Goal: Task Accomplishment & Management: Use online tool/utility

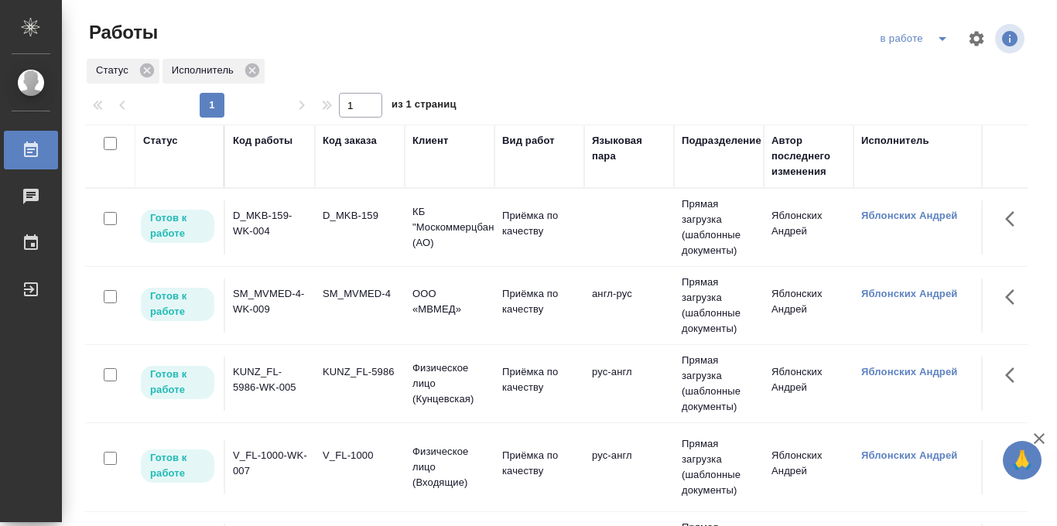
click at [500, 300] on td "Приёмка по качеству" at bounding box center [540, 306] width 90 height 54
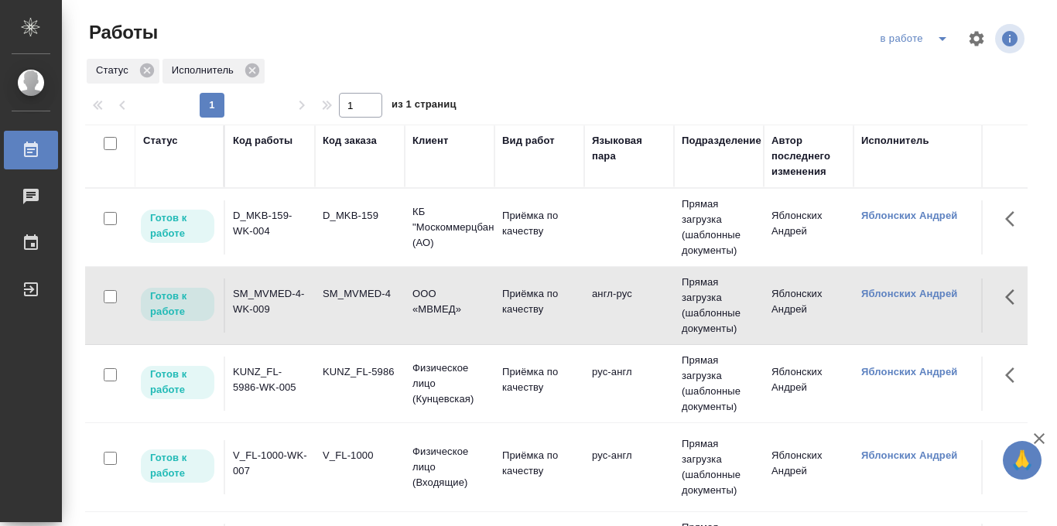
scroll to position [78, 0]
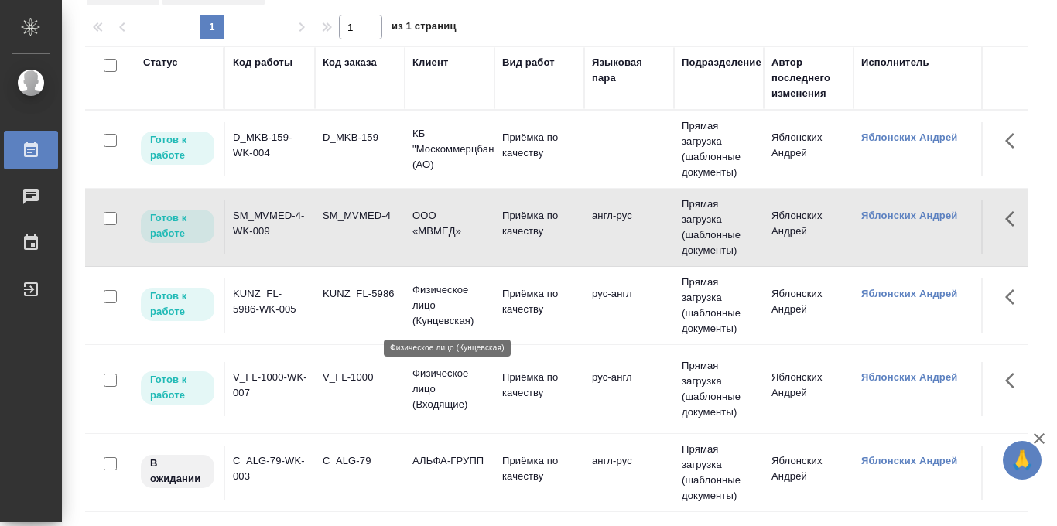
click at [452, 297] on p "Физическое лицо (Кунцевская)" at bounding box center [450, 306] width 74 height 46
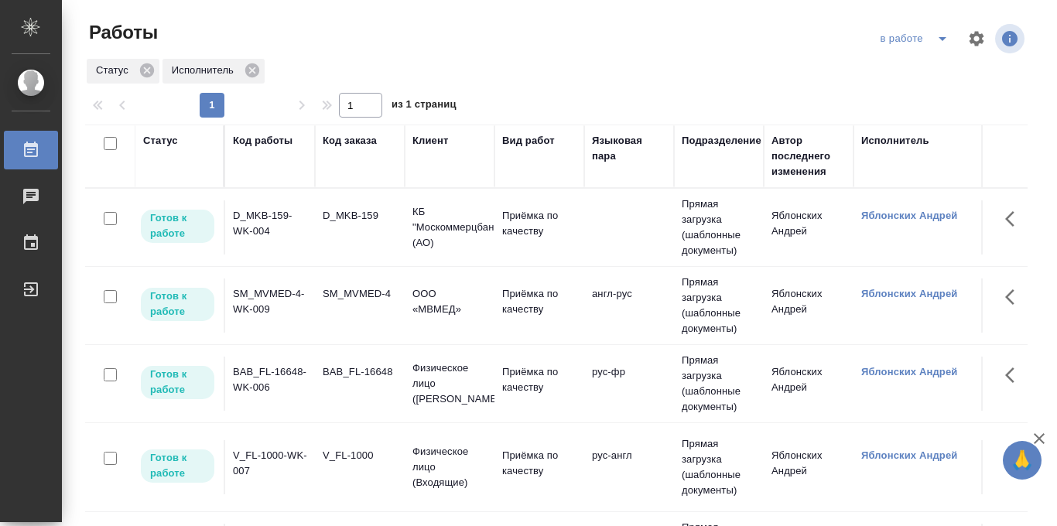
scroll to position [69, 0]
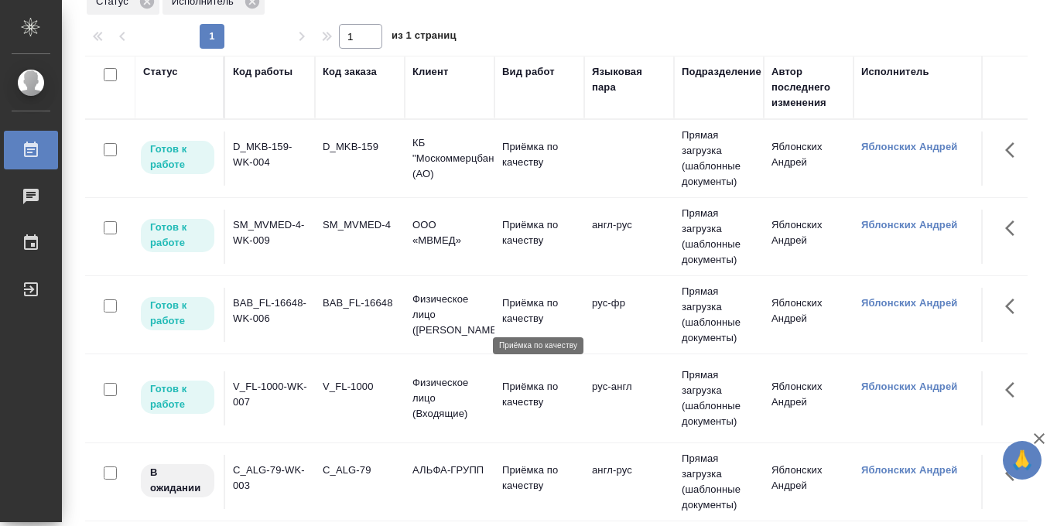
click at [529, 310] on p "Приёмка по качеству" at bounding box center [539, 311] width 74 height 31
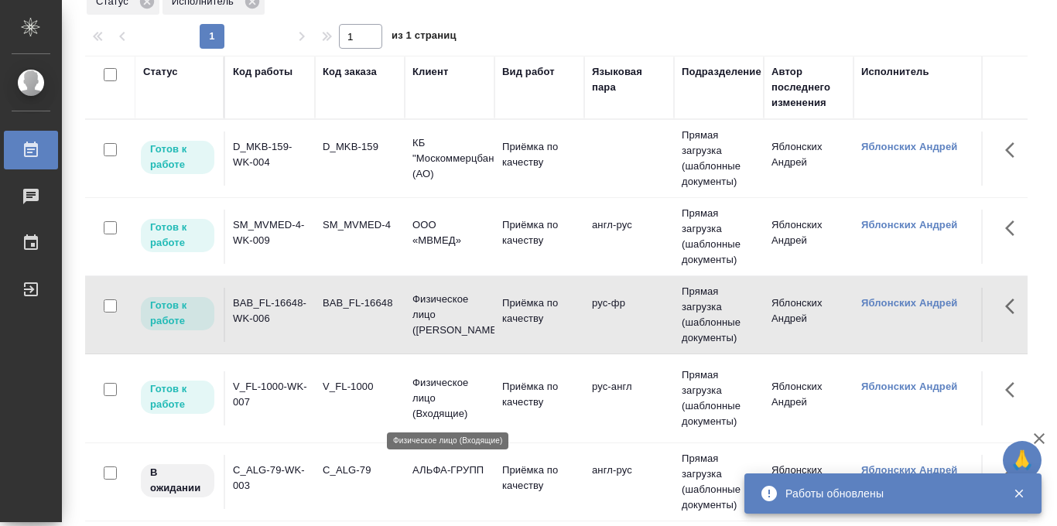
click at [436, 375] on p "Физическое лицо (Входящие)" at bounding box center [450, 398] width 74 height 46
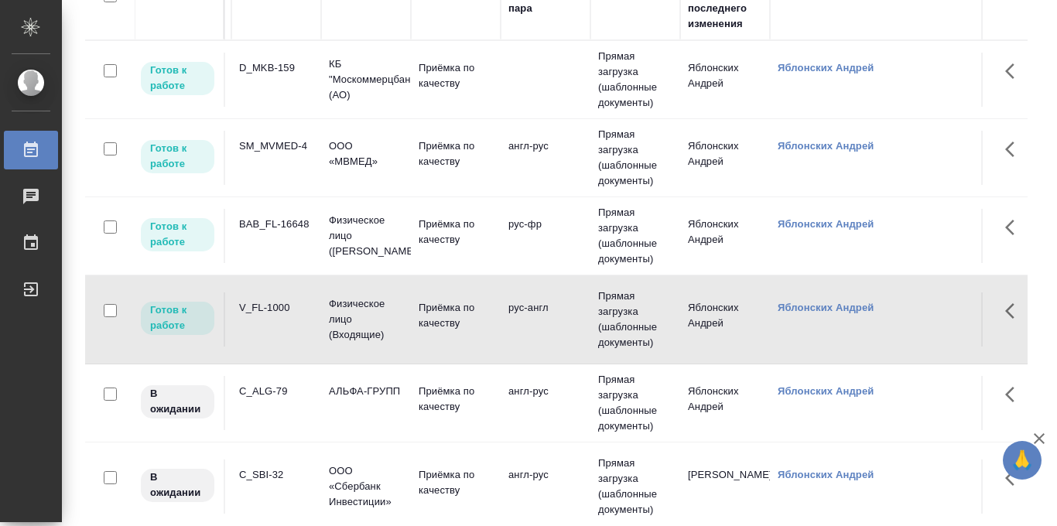
scroll to position [0, 60]
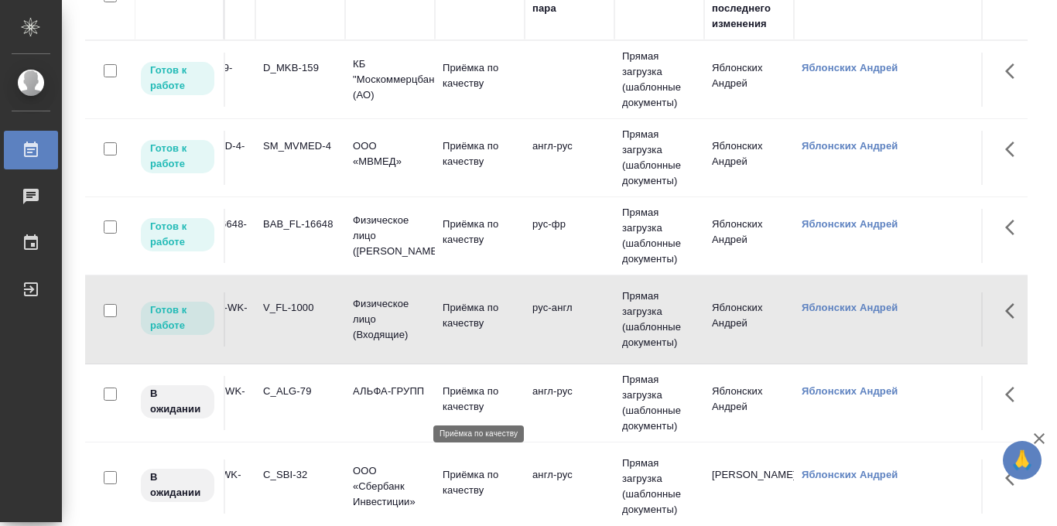
click at [466, 406] on p "Приёмка по качеству" at bounding box center [480, 399] width 74 height 31
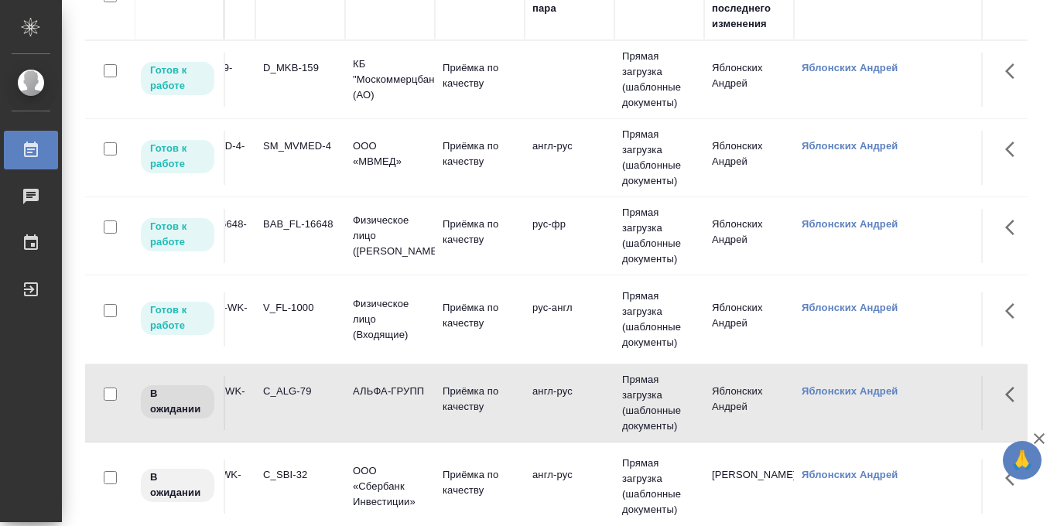
scroll to position [0, 0]
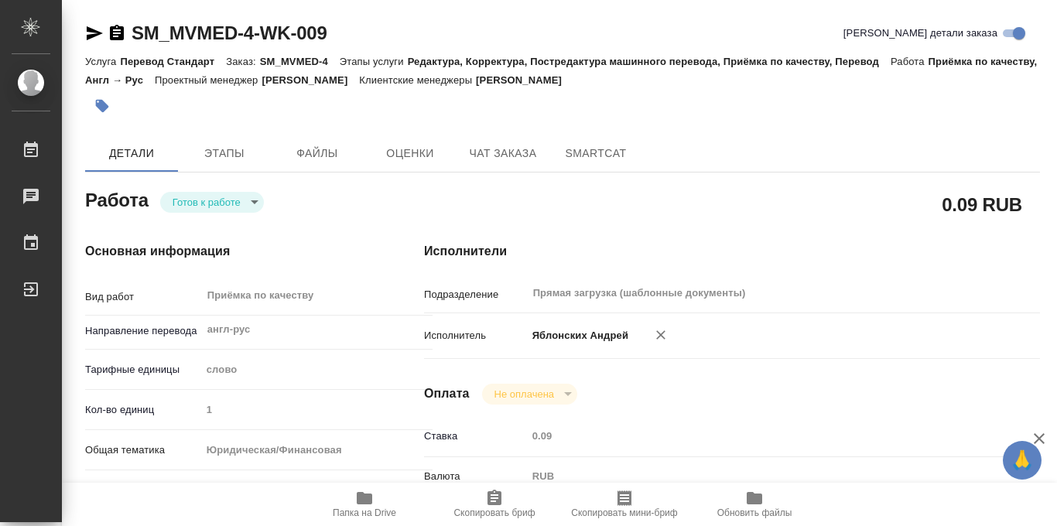
type textarea "x"
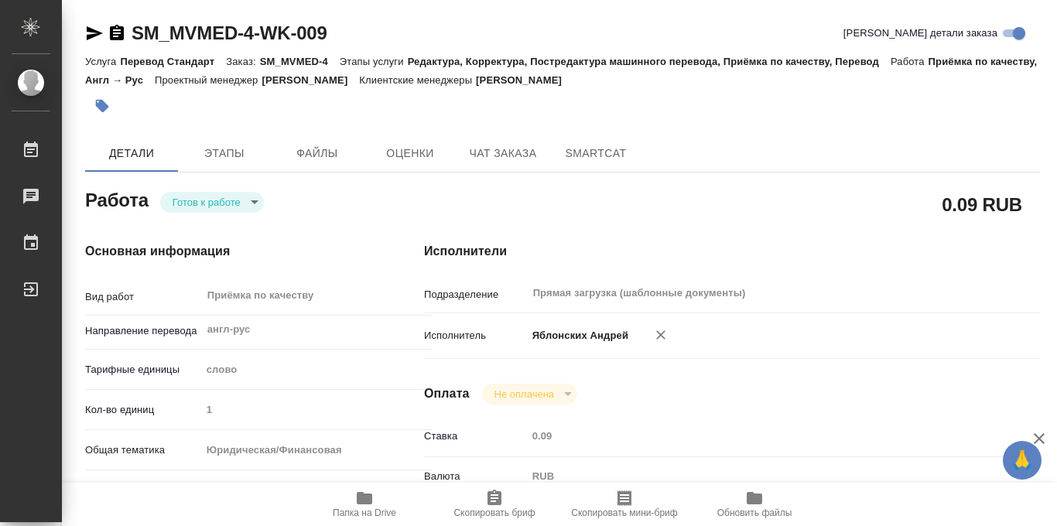
type textarea "x"
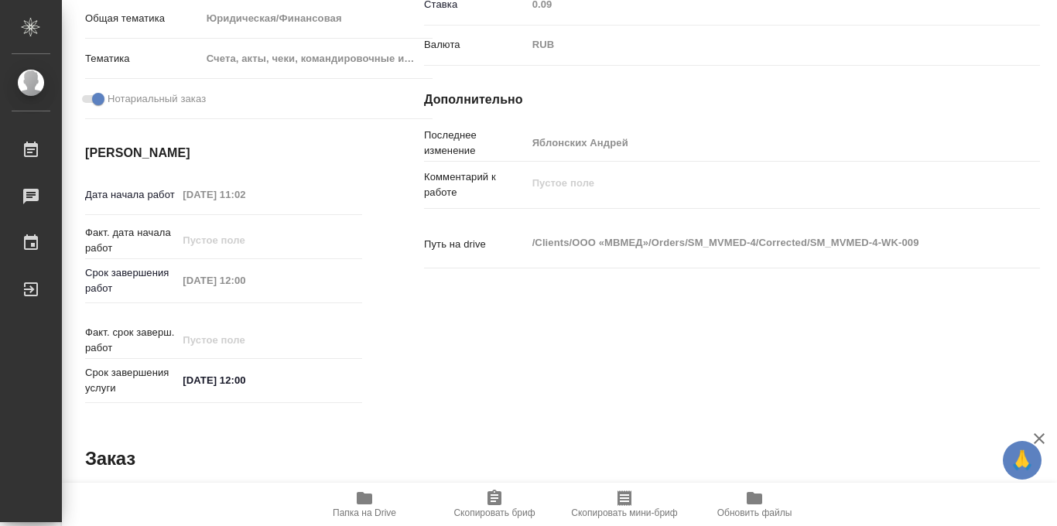
scroll to position [825, 0]
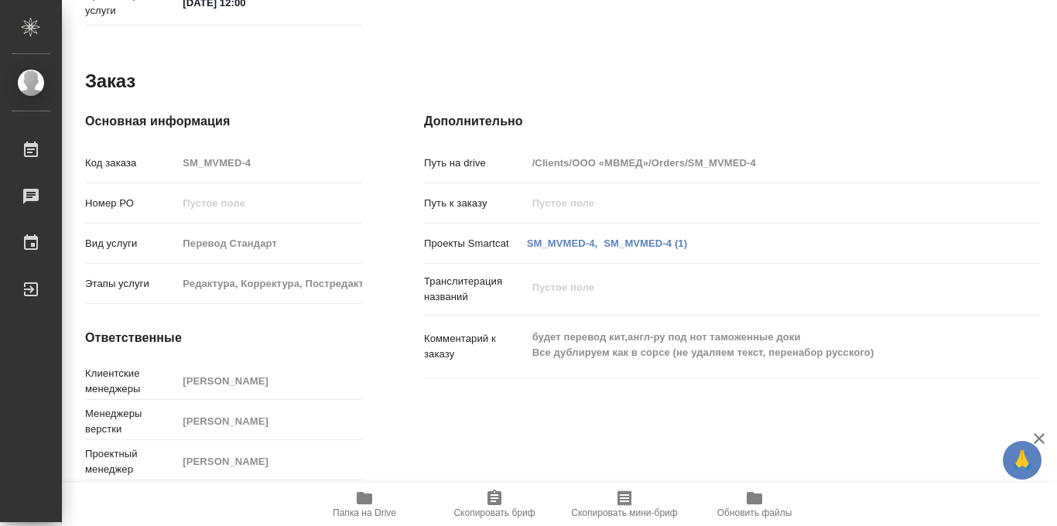
click at [357, 503] on icon "button" at bounding box center [364, 498] width 19 height 19
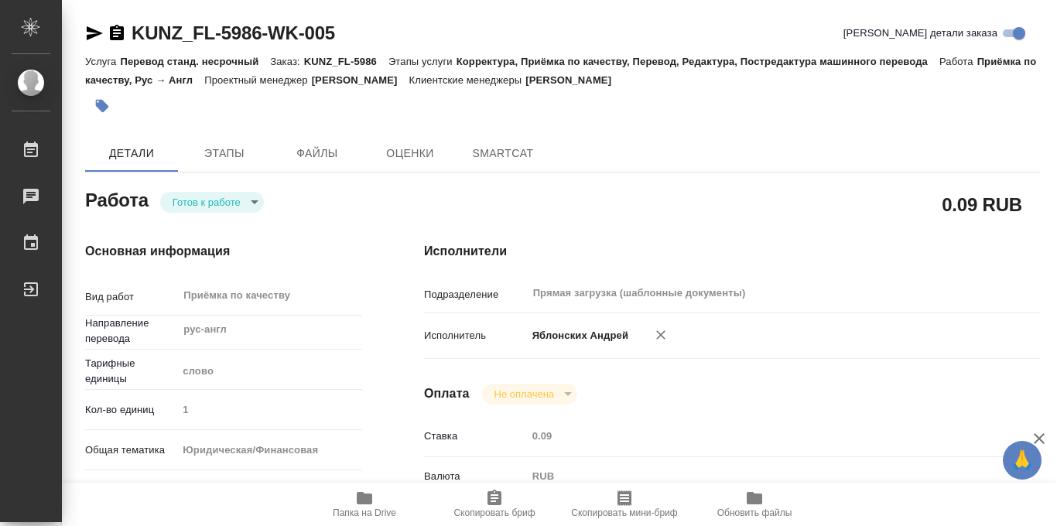
type textarea "x"
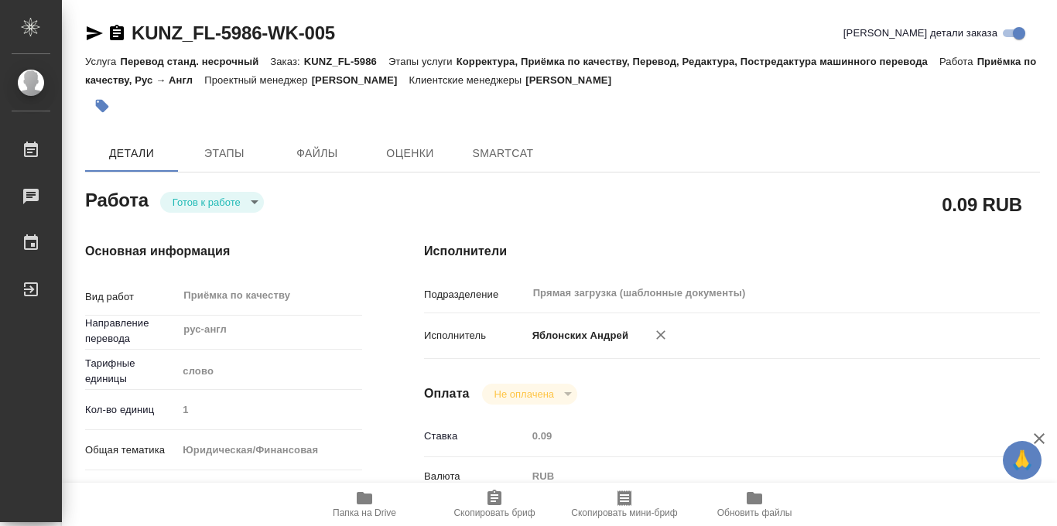
type textarea "x"
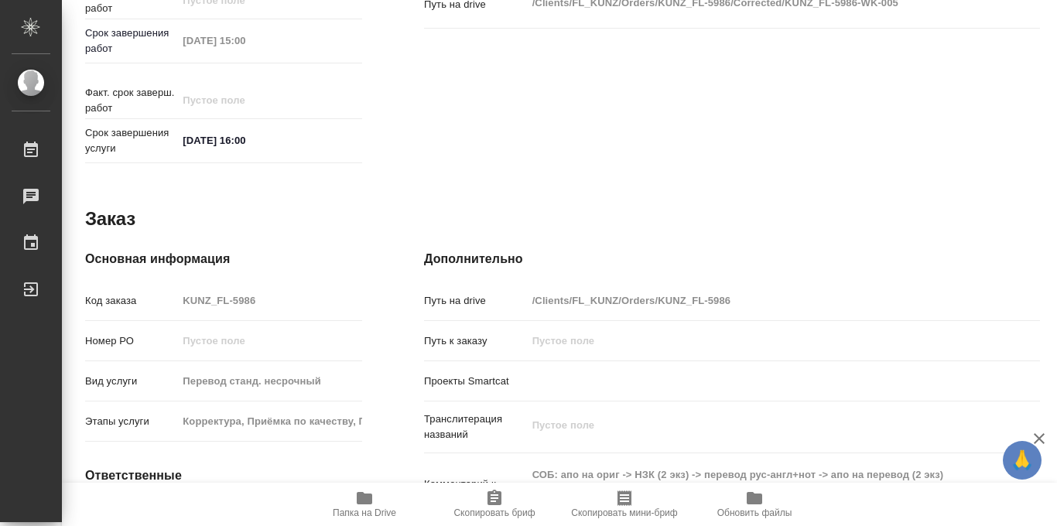
scroll to position [825, 0]
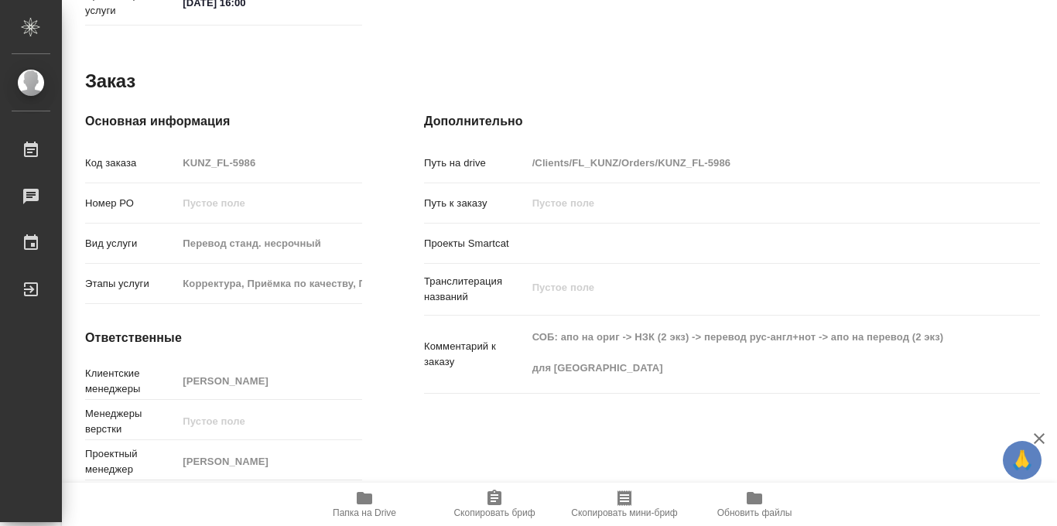
type textarea "x"
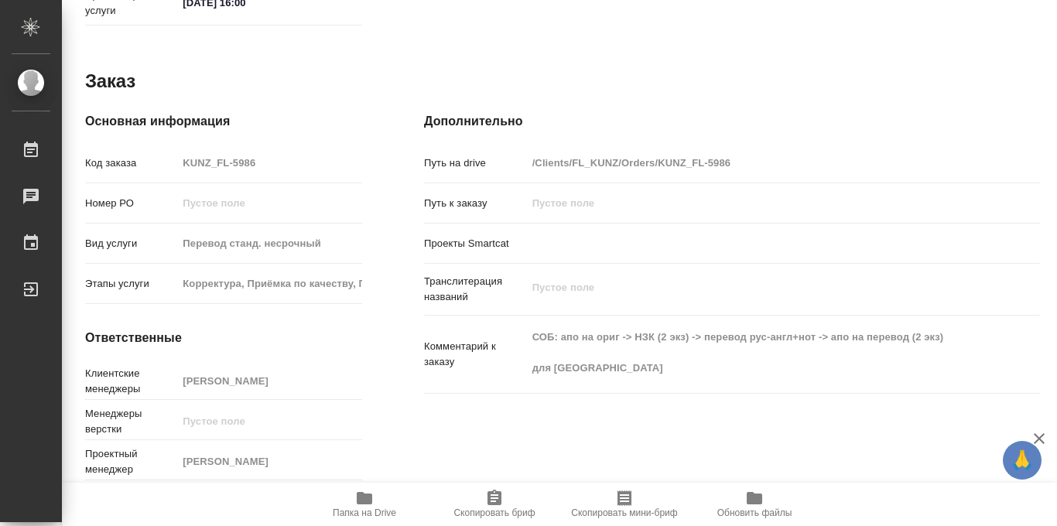
click at [364, 506] on icon "button" at bounding box center [364, 498] width 19 height 19
type textarea "x"
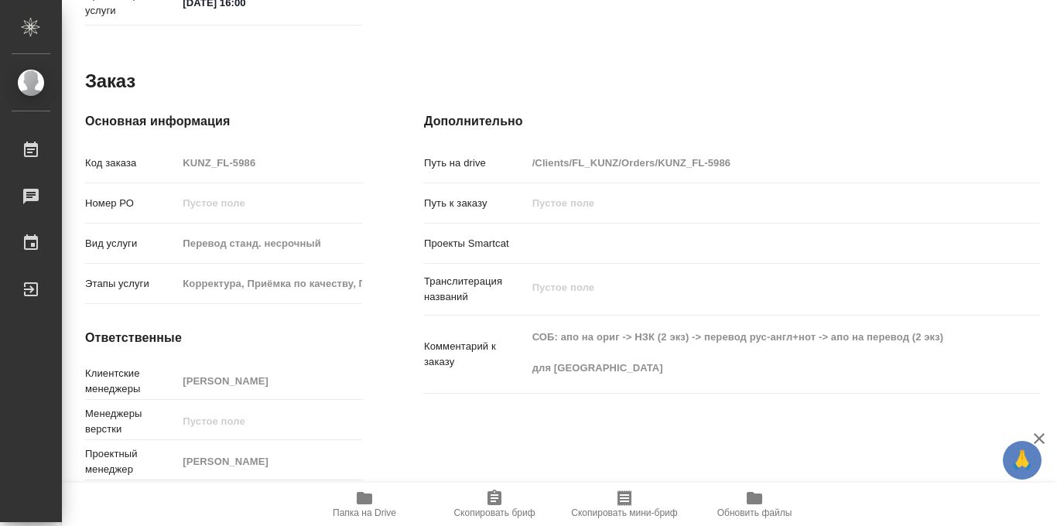
type textarea "x"
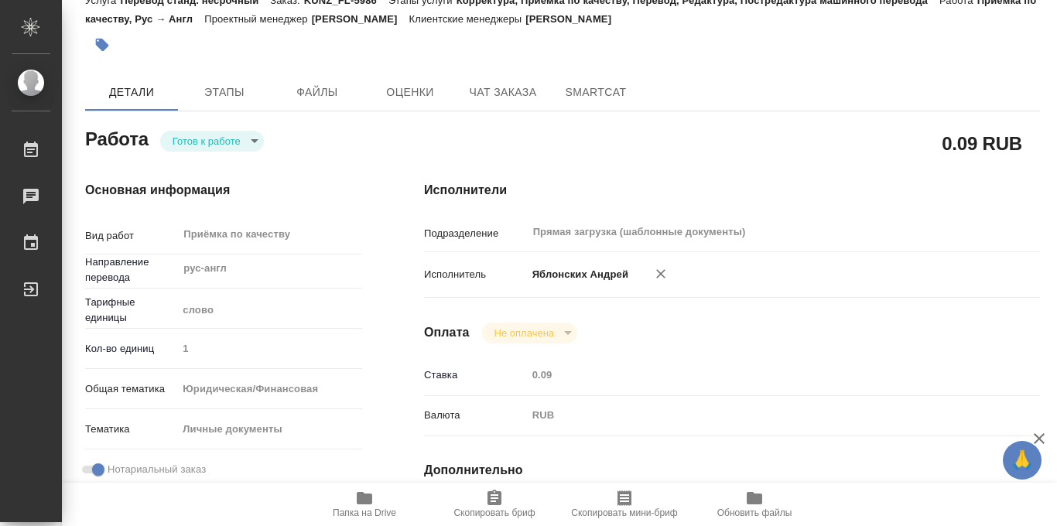
scroll to position [0, 0]
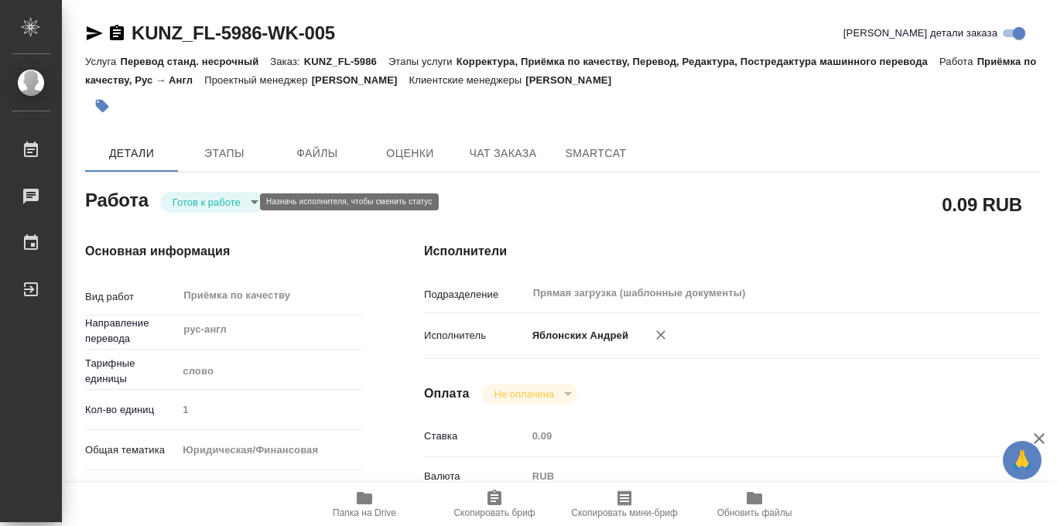
click at [242, 200] on body "🙏 .cls-1 fill:#fff; AWATERA Iablonskikh Andrei Работы 0 Чаты График Выйти KUNZ_…" at bounding box center [528, 263] width 1057 height 526
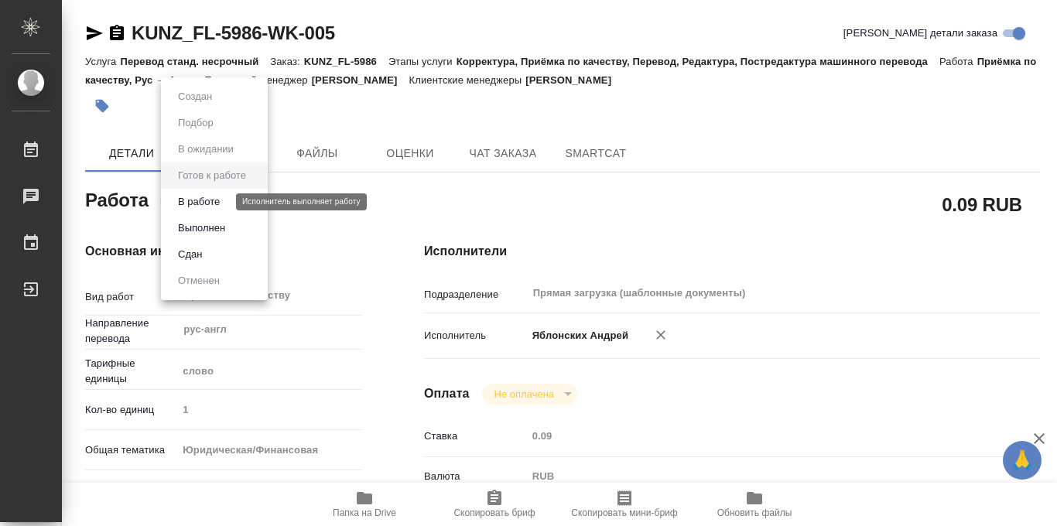
click at [214, 204] on button "В работе" at bounding box center [198, 202] width 51 height 17
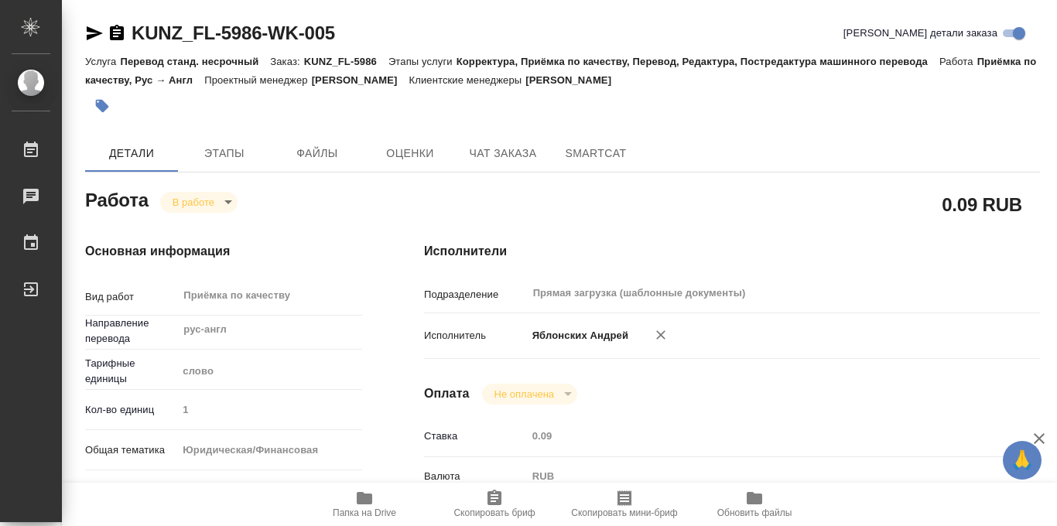
type textarea "x"
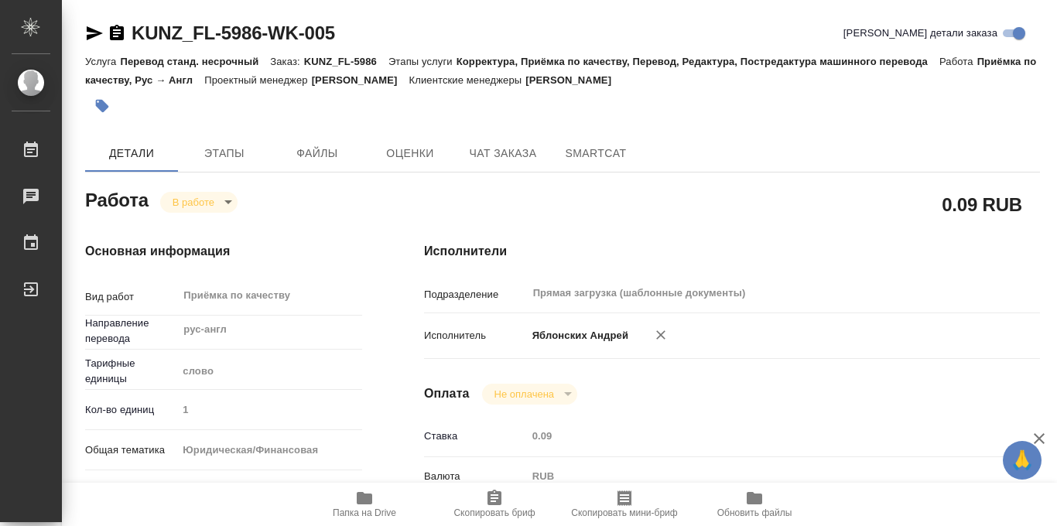
type textarea "x"
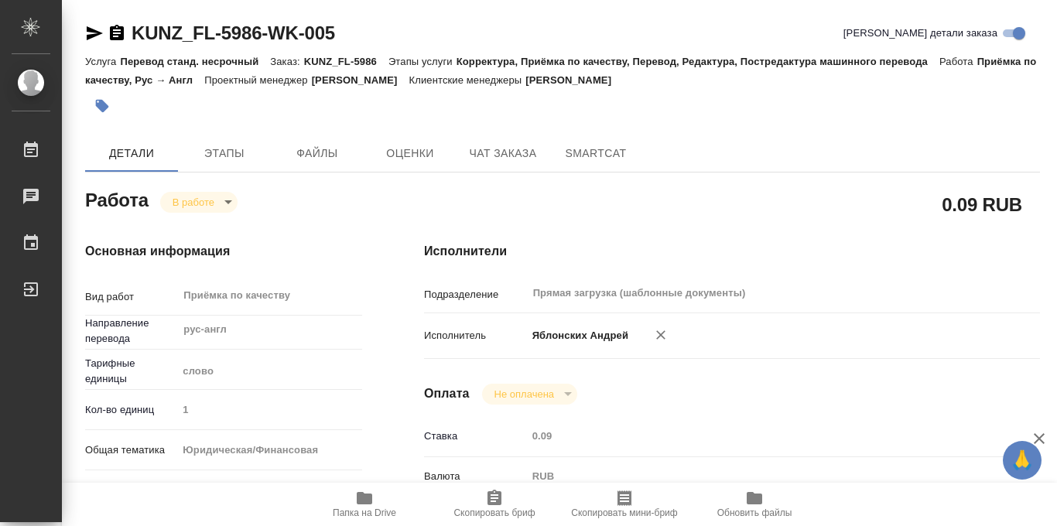
type textarea "x"
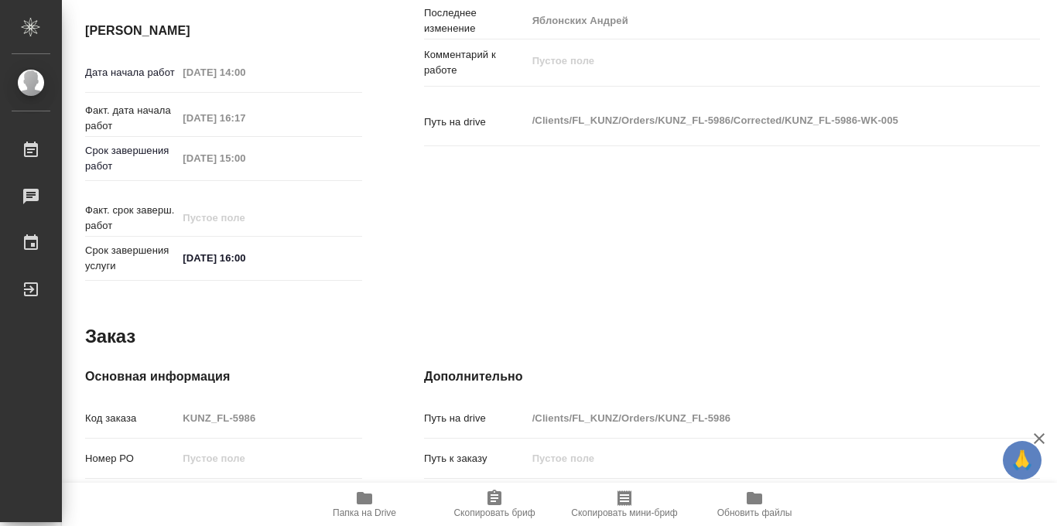
scroll to position [825, 0]
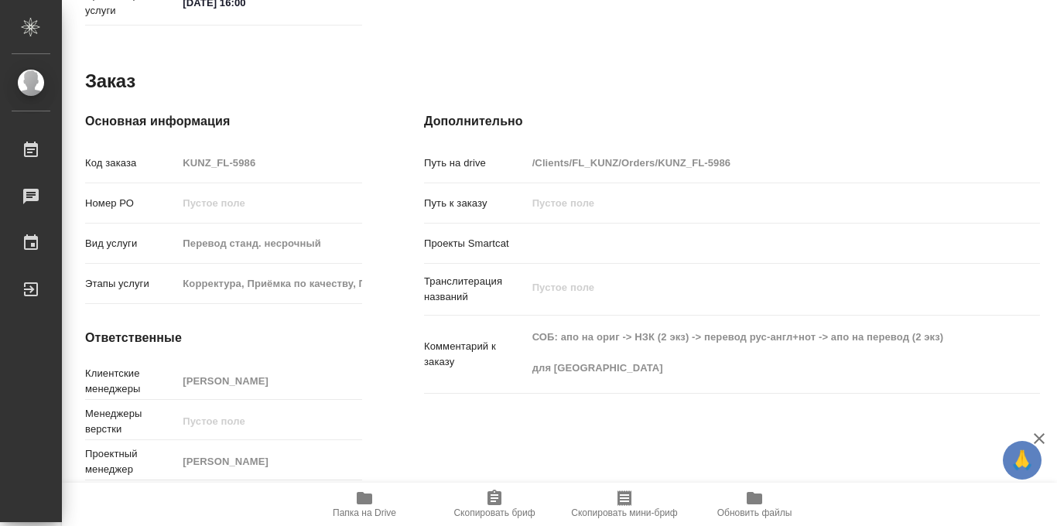
type textarea "x"
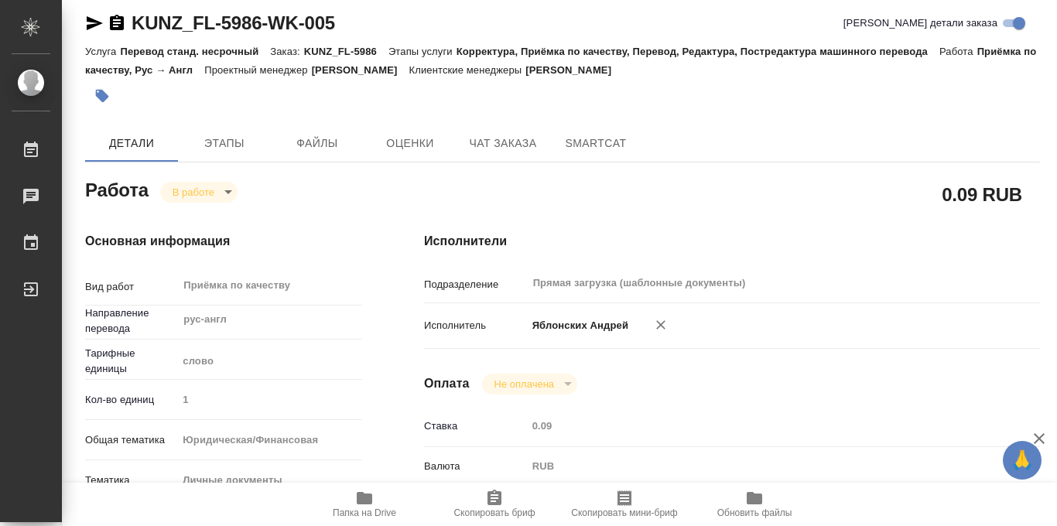
scroll to position [0, 0]
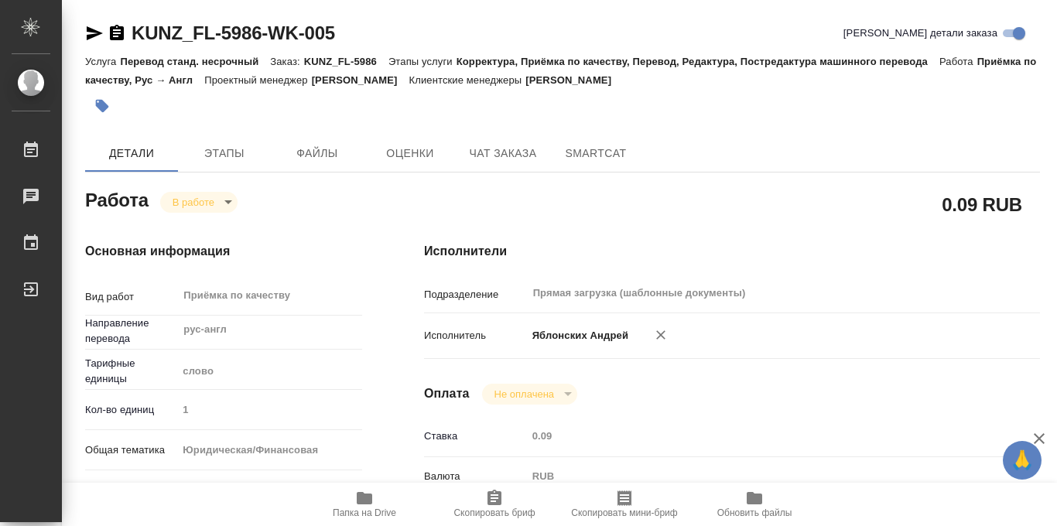
click at [102, 106] on icon "button" at bounding box center [102, 106] width 13 height 13
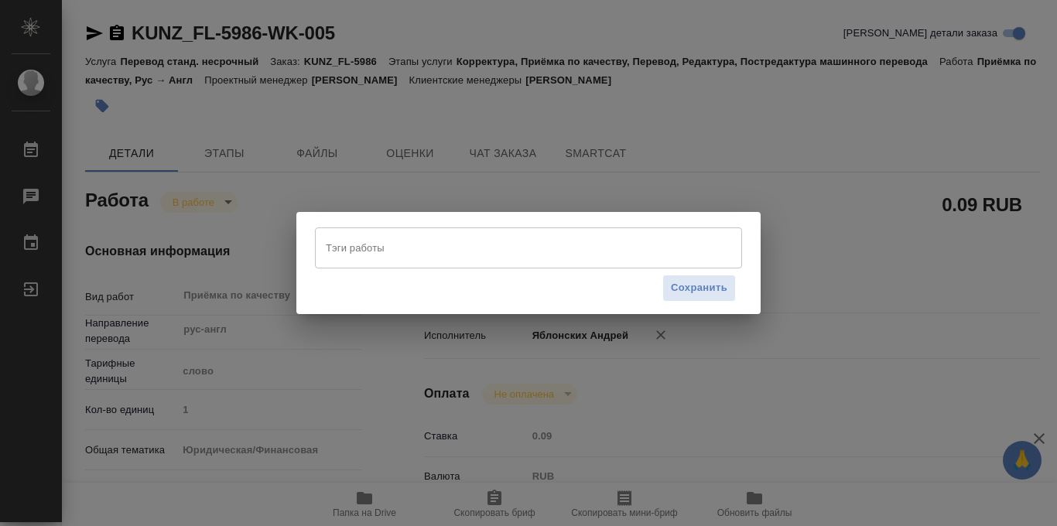
click at [377, 250] on input "Тэги работы" at bounding box center [514, 248] width 384 height 26
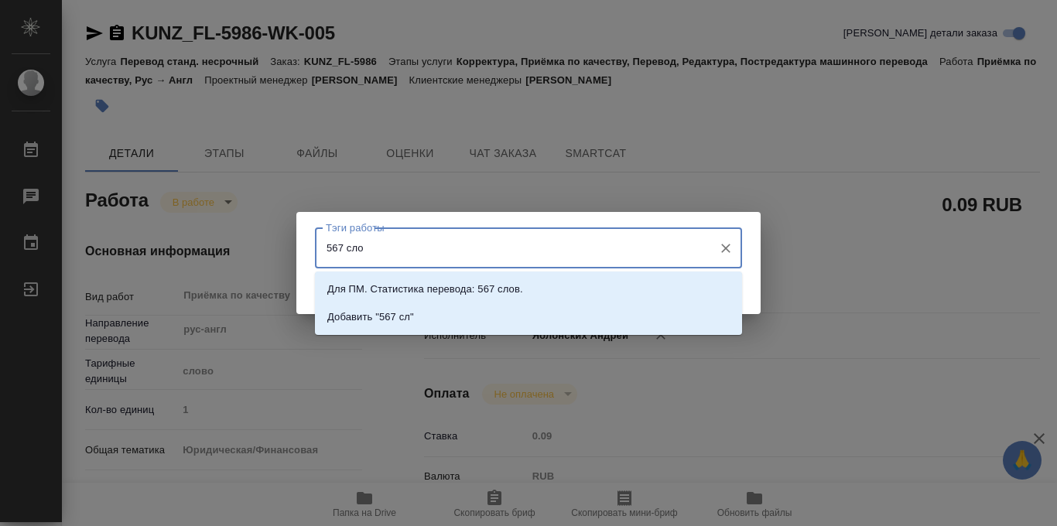
type input "567 слов"
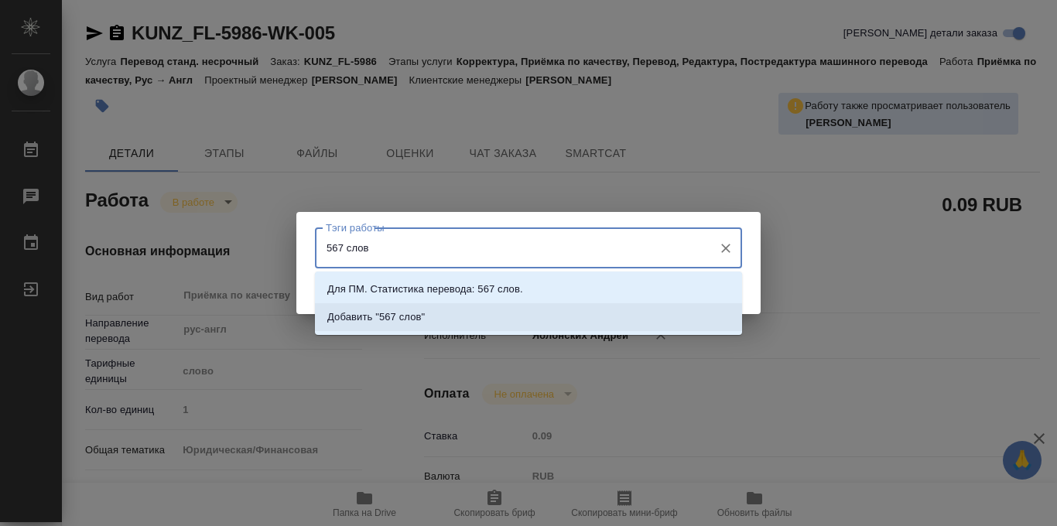
click at [481, 324] on li "Добавить "567 слов"" at bounding box center [528, 317] width 427 height 28
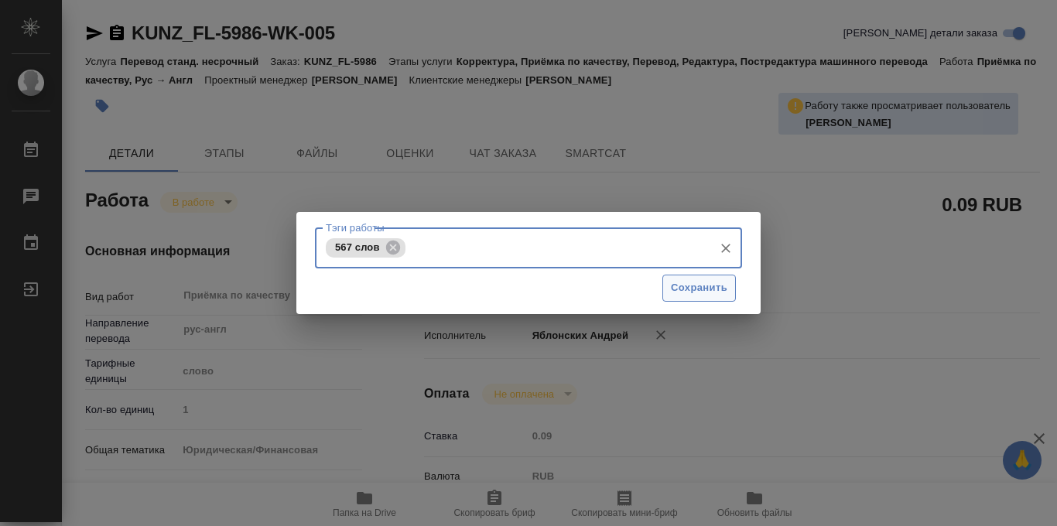
click at [684, 290] on span "Сохранить" at bounding box center [699, 288] width 57 height 18
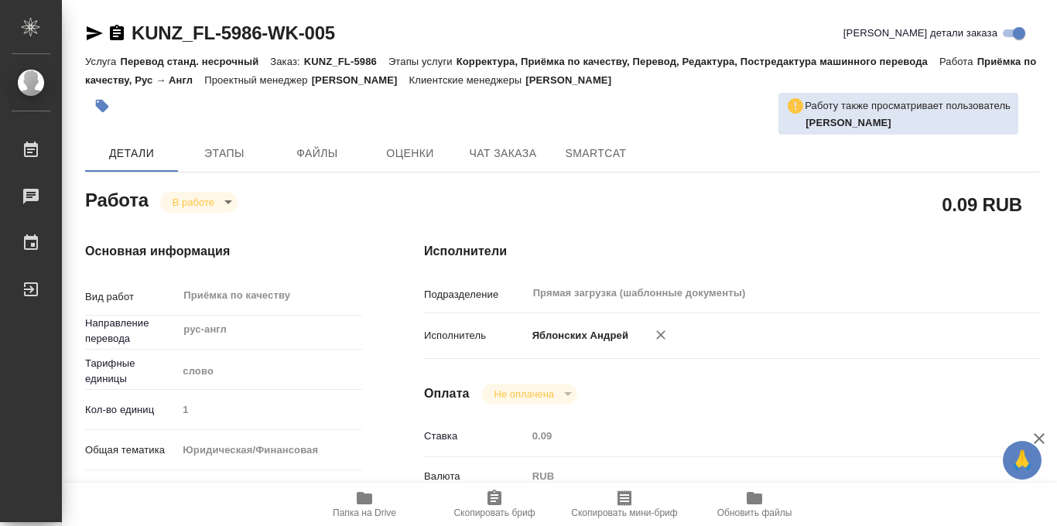
type input "inProgress"
type textarea "Приёмка по качеству"
type textarea "x"
type input "рус-англ"
type input "5a8b1489cc6b4906c91bfd90"
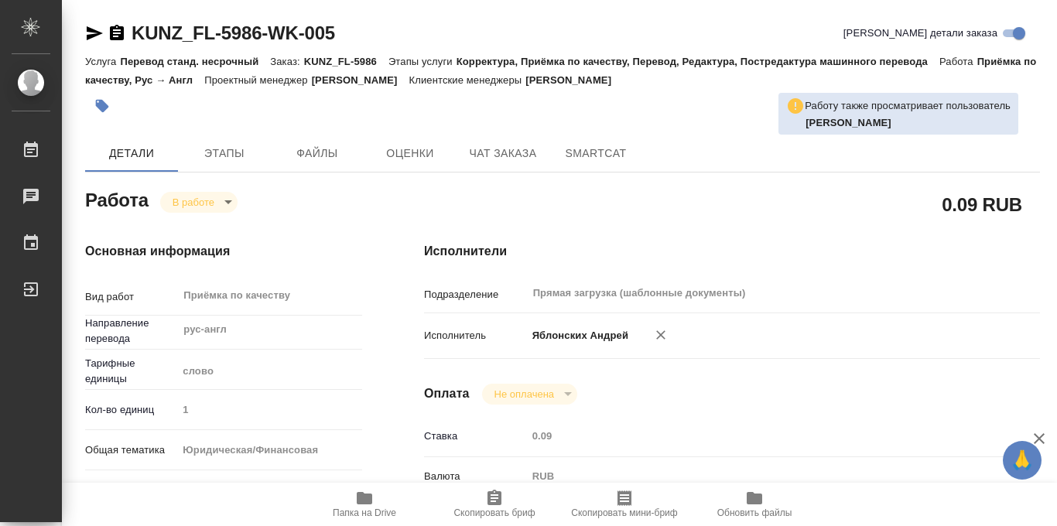
type input "1"
type input "yr-fn"
type input "5a8b8b956a9677013d343cfe"
checkbox input "true"
type input "09.10.2025 14:00"
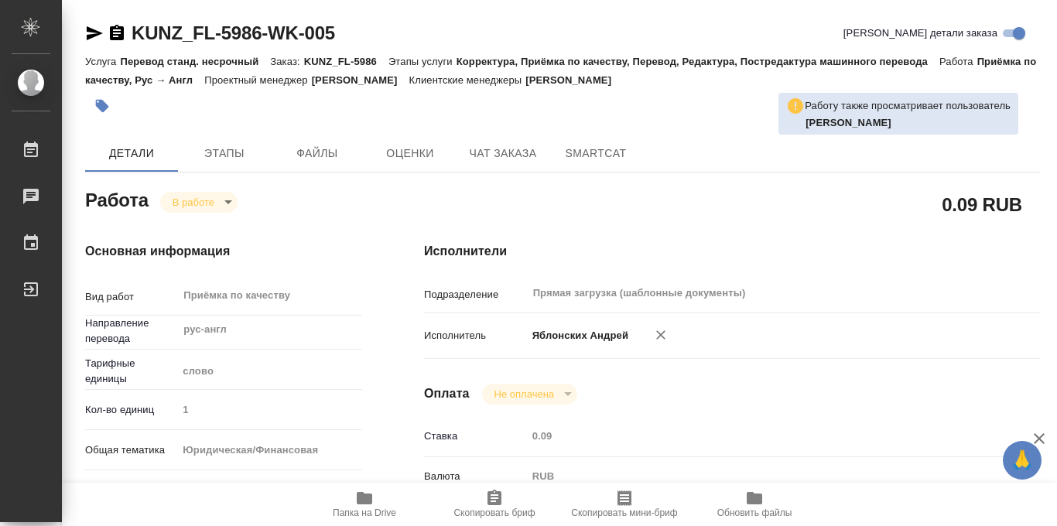
type input "08.10.2025 16:17"
type input "09.10.2025 15:00"
type input "09.10.2025 16:00"
type input "Прямая загрузка (шаблонные документы)"
type input "notPayed"
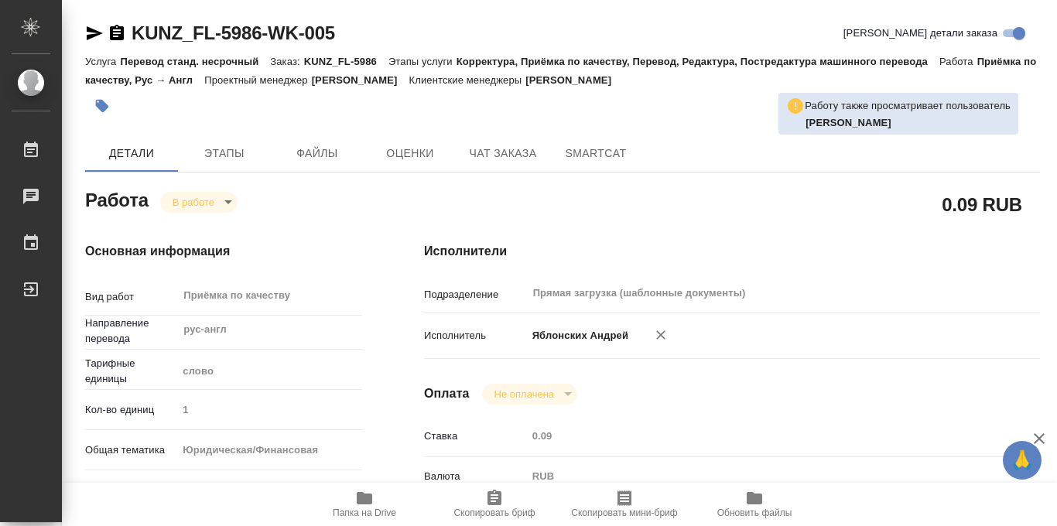
type input "0.09"
type input "RUB"
type input "Яблонских Андрей"
type textarea "x"
type textarea "/Clients/FL_KUNZ/Orders/KUNZ_FL-5986/Corrected/KUNZ_FL-5986-WK-005"
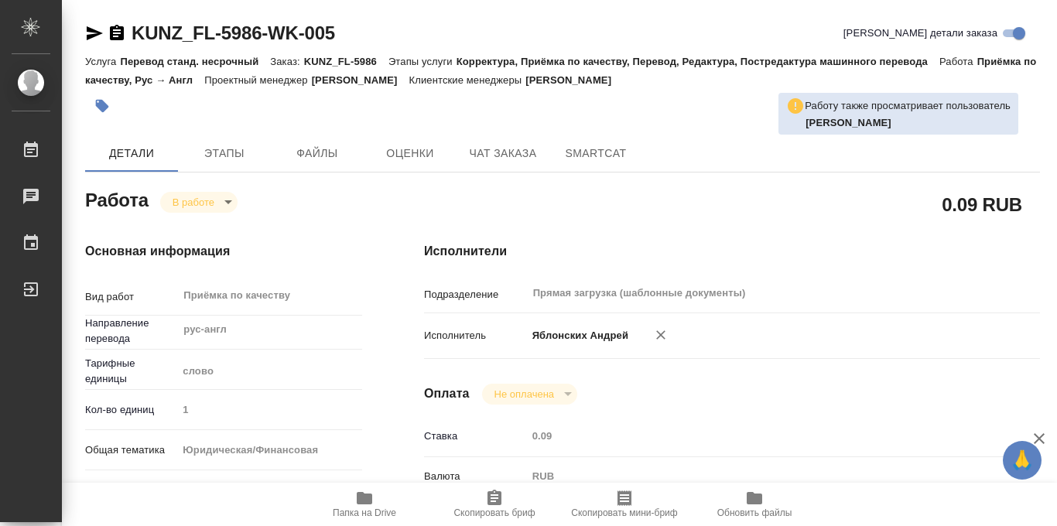
type textarea "x"
type input "KUNZ_FL-5986"
type input "Перевод станд. несрочный"
type input "Корректура, Приёмка по качеству, Перевод, Редактура, Постредактура машинного пе…"
type input "Веселова Юлия"
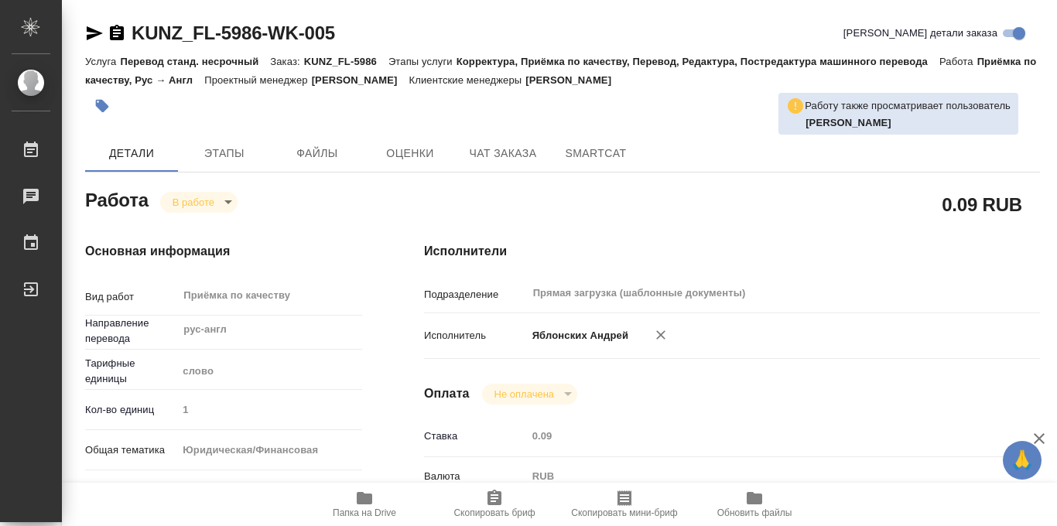
type input "/Clients/FL_KUNZ/Orders/KUNZ_FL-5986"
type textarea "x"
type textarea "СОБ: апо на ориг -> НЗК (2 экз) -> перевод рус-англ+нот -> апо на перевод (2 эк…"
type textarea "x"
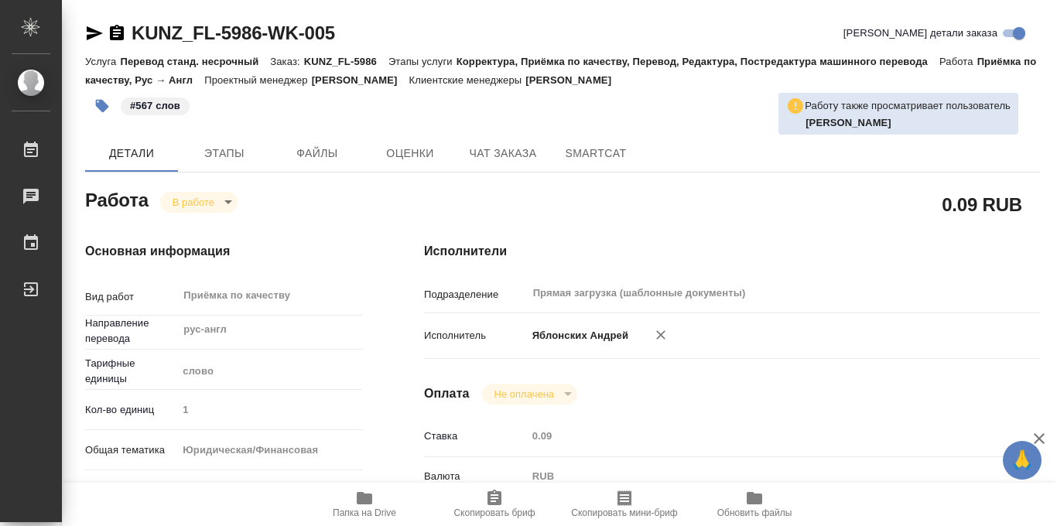
type textarea "x"
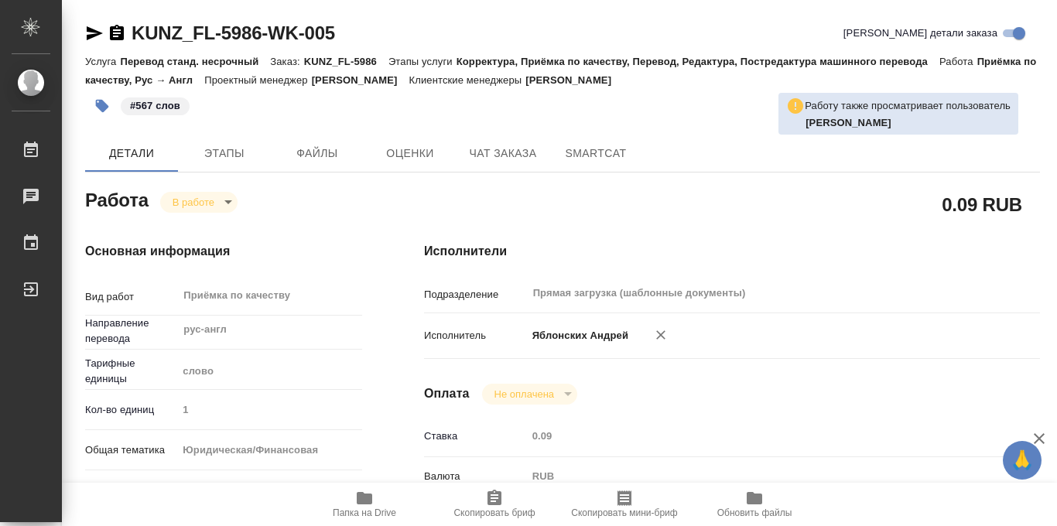
type textarea "x"
click at [230, 205] on body "🙏 .cls-1 fill:#fff; AWATERA Iablonskikh Andrei Работы 0 Чаты График Выйти KUNZ_…" at bounding box center [528, 263] width 1057 height 526
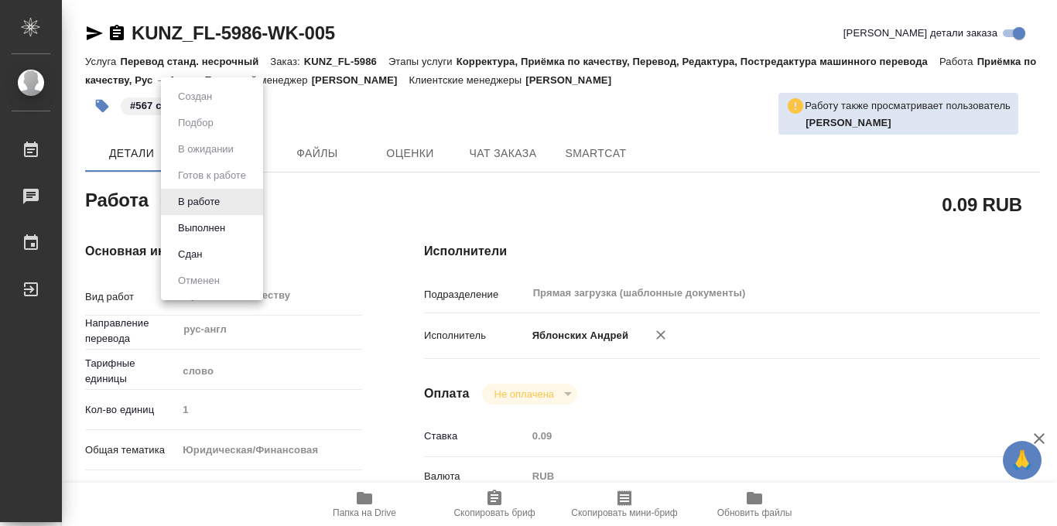
type textarea "x"
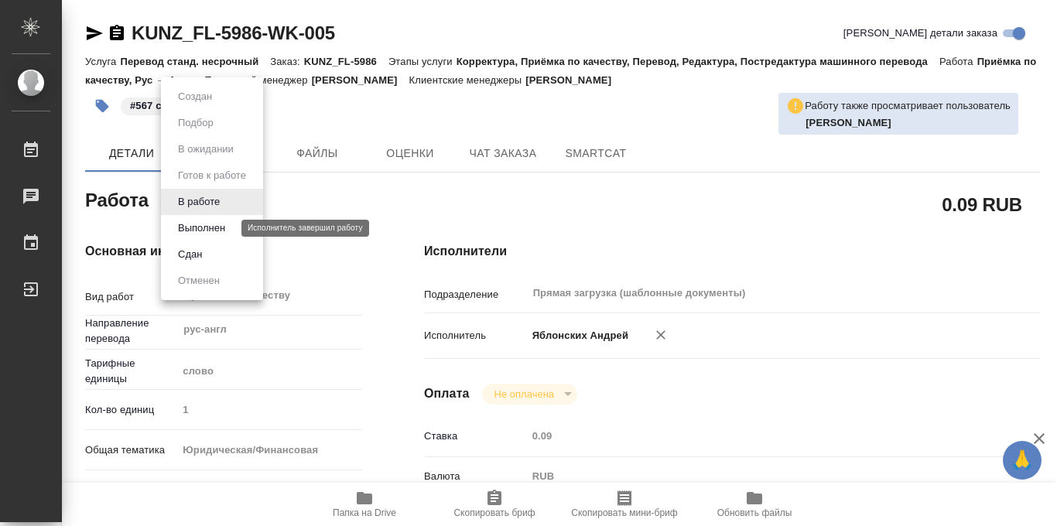
click at [214, 231] on button "Выполнен" at bounding box center [201, 228] width 57 height 17
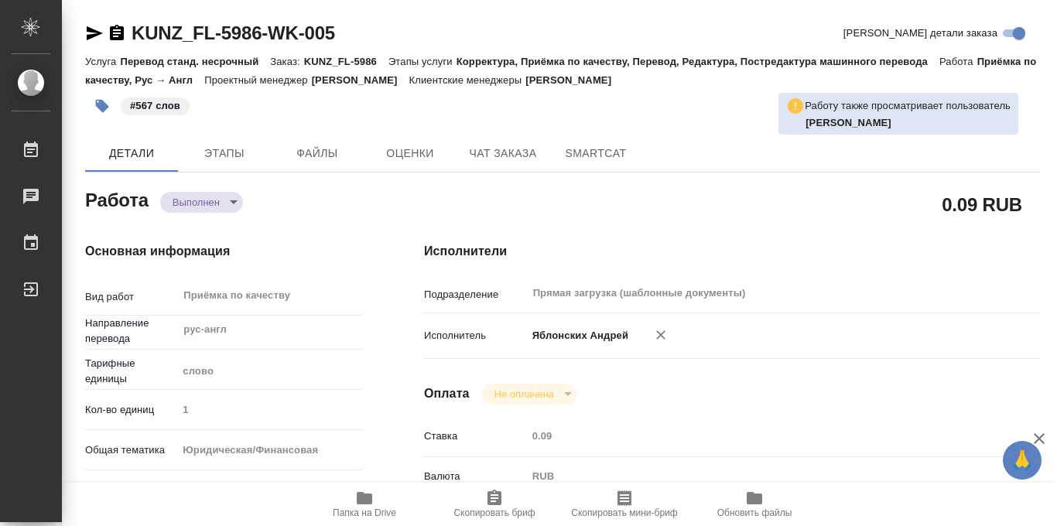
type textarea "x"
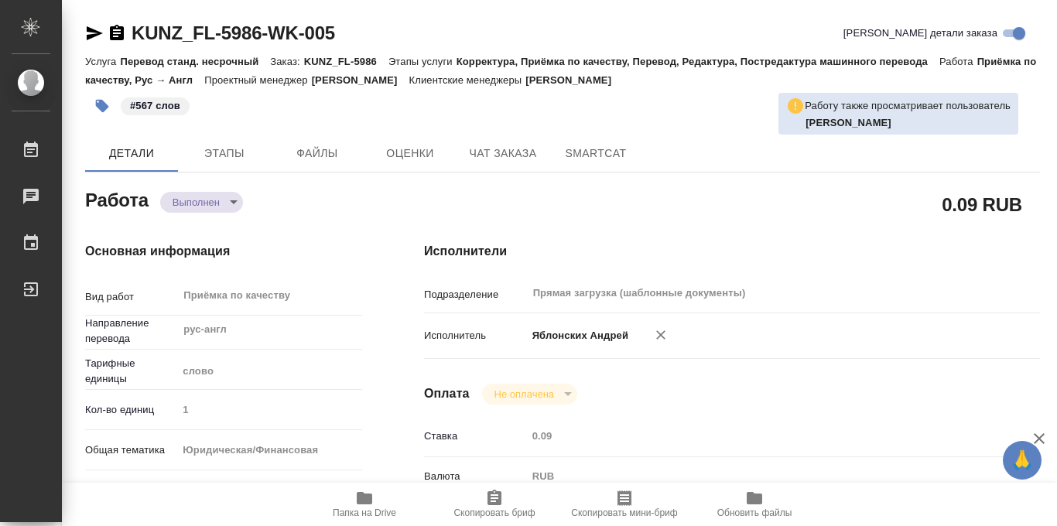
type textarea "x"
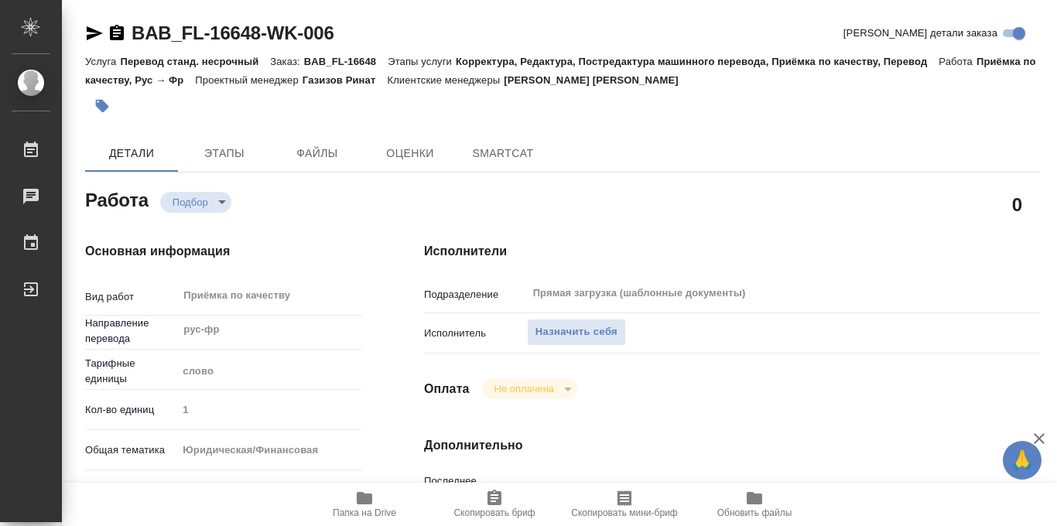
type textarea "x"
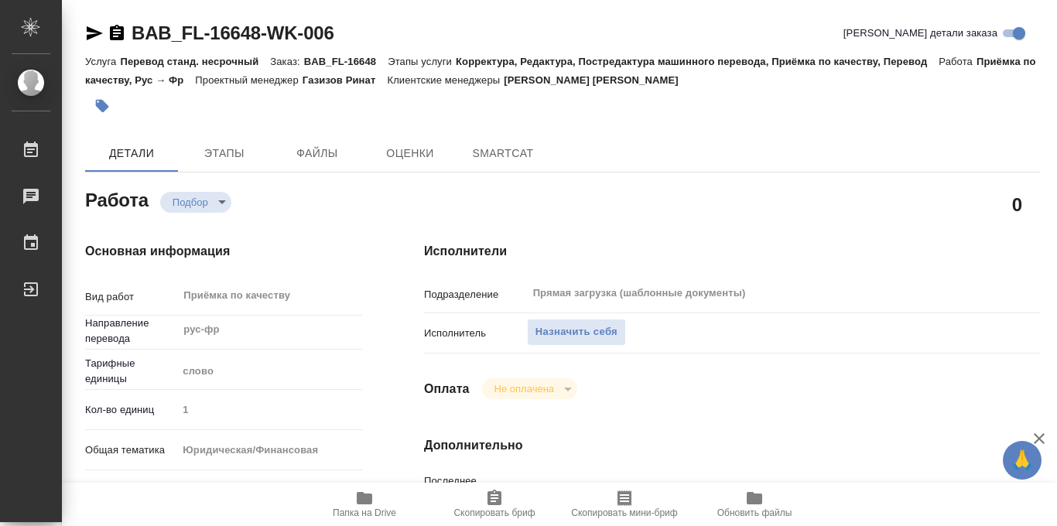
type textarea "x"
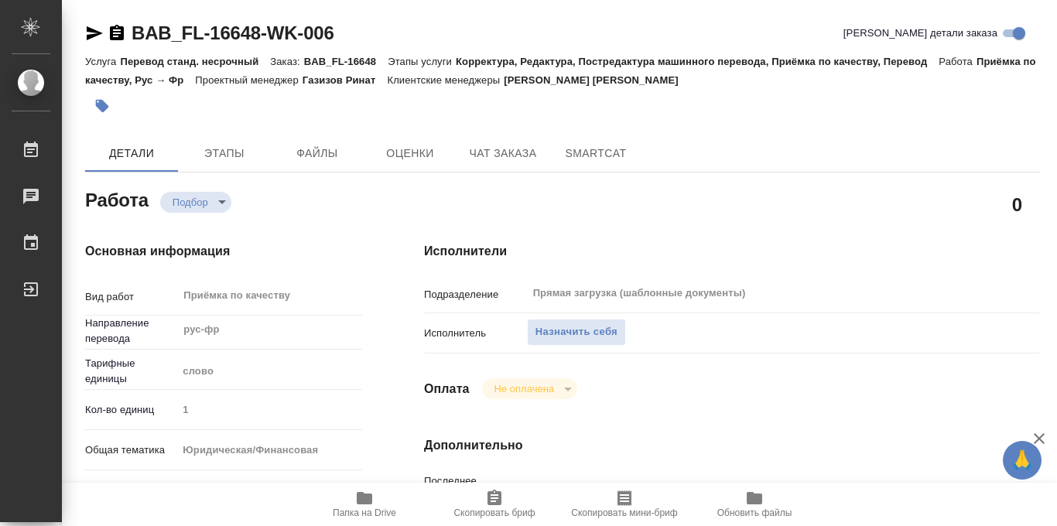
type textarea "x"
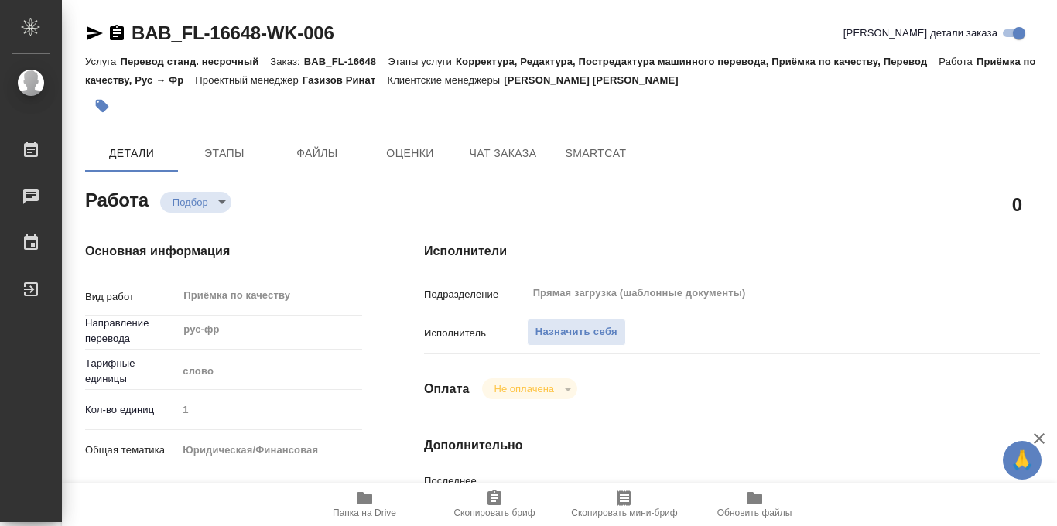
type textarea "x"
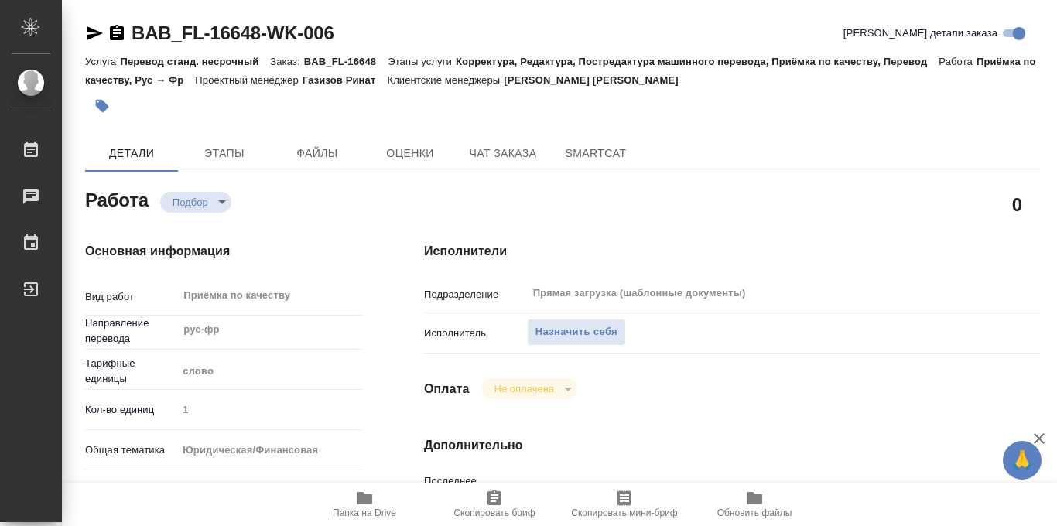
type textarea "x"
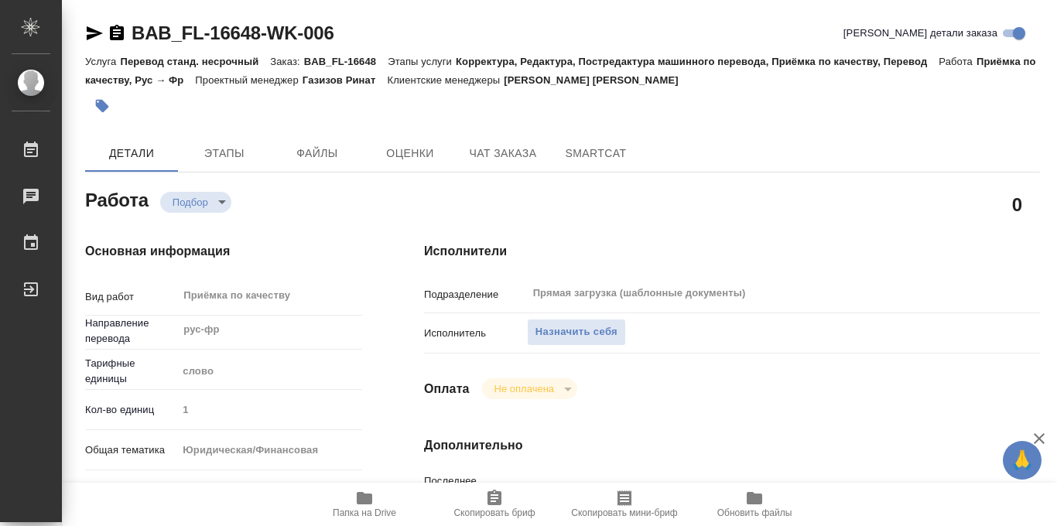
type textarea "x"
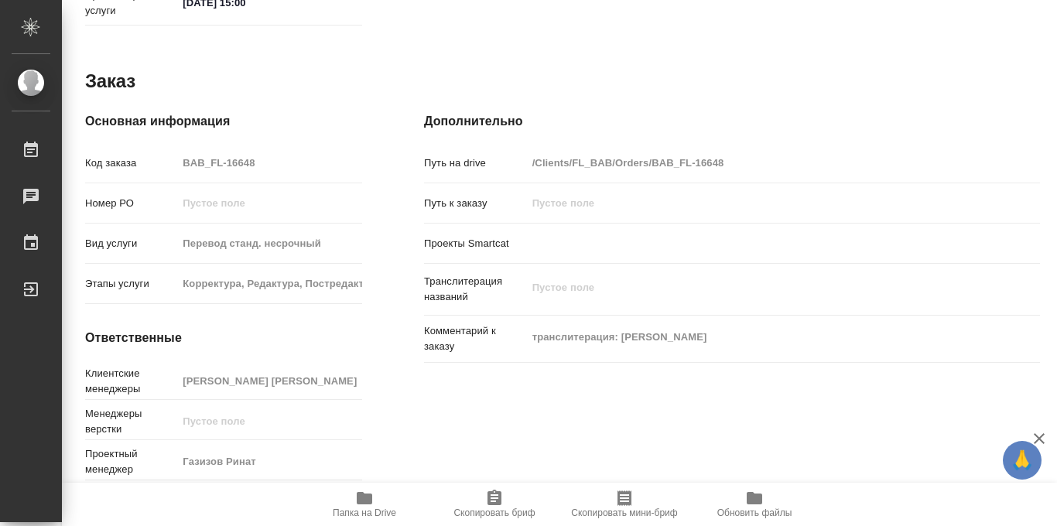
scroll to position [825, 0]
click at [358, 506] on icon "button" at bounding box center [364, 498] width 19 height 19
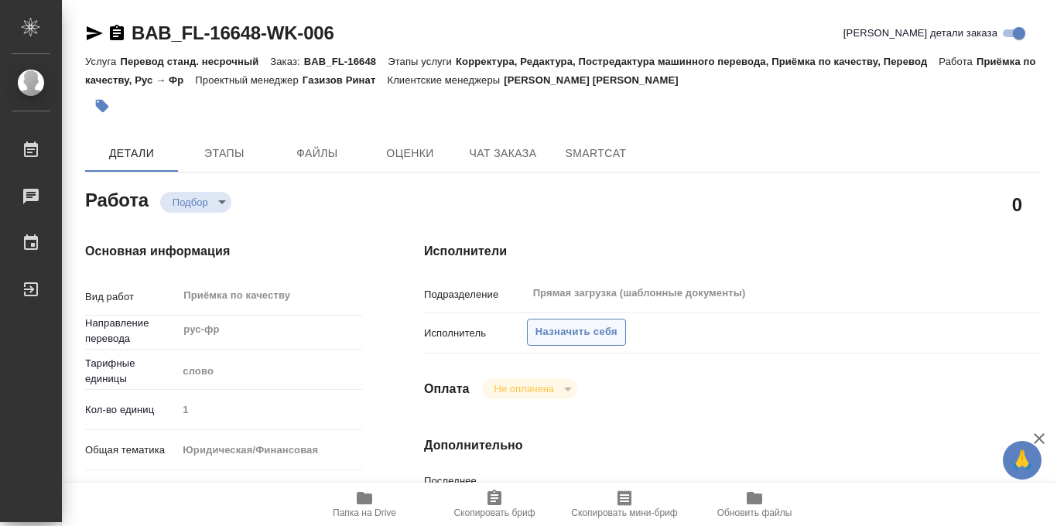
click at [558, 329] on span "Назначить себя" at bounding box center [577, 333] width 82 height 18
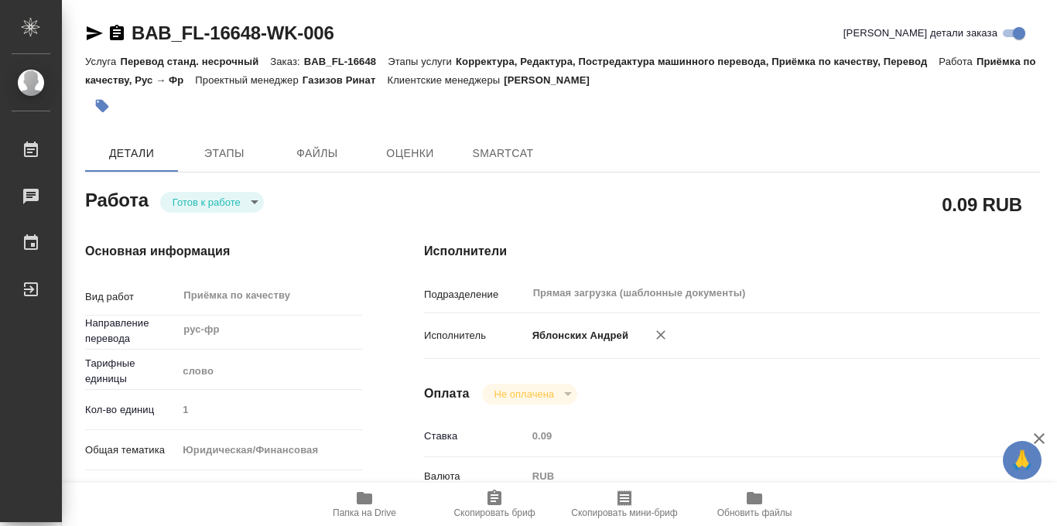
type textarea "x"
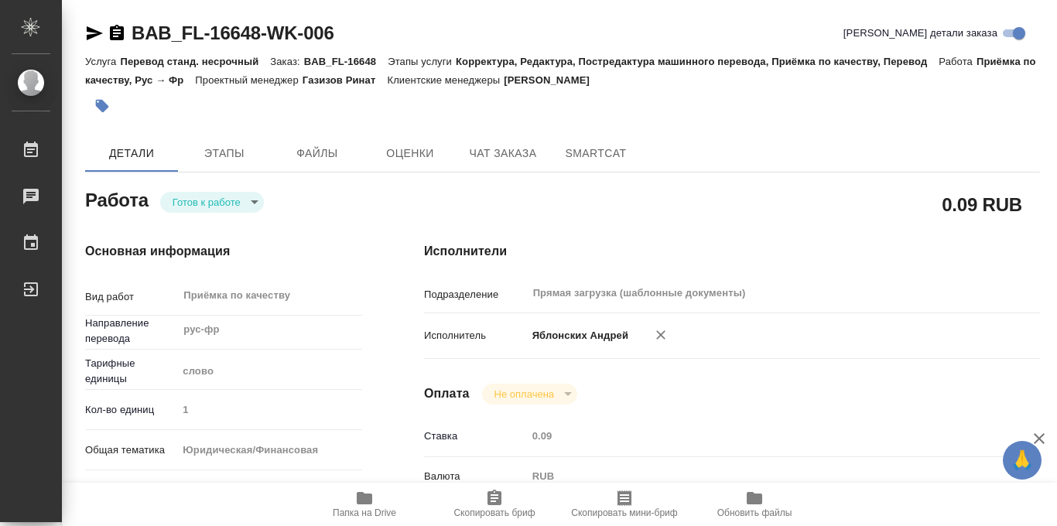
type textarea "x"
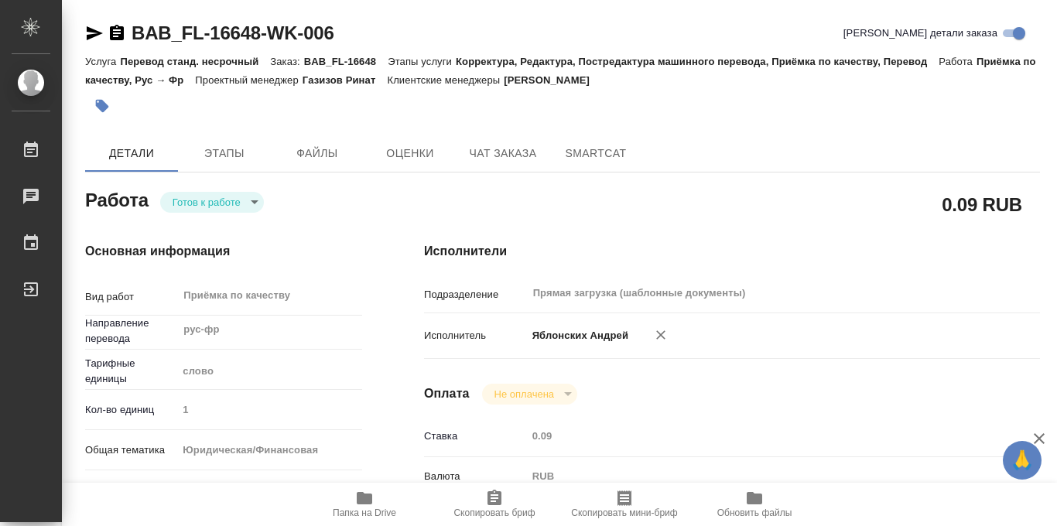
type textarea "x"
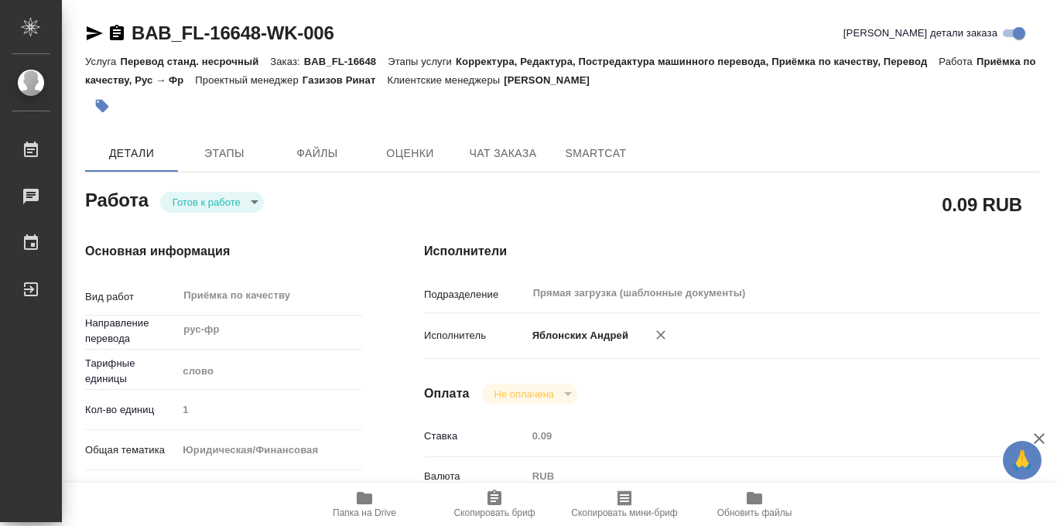
scroll to position [825, 0]
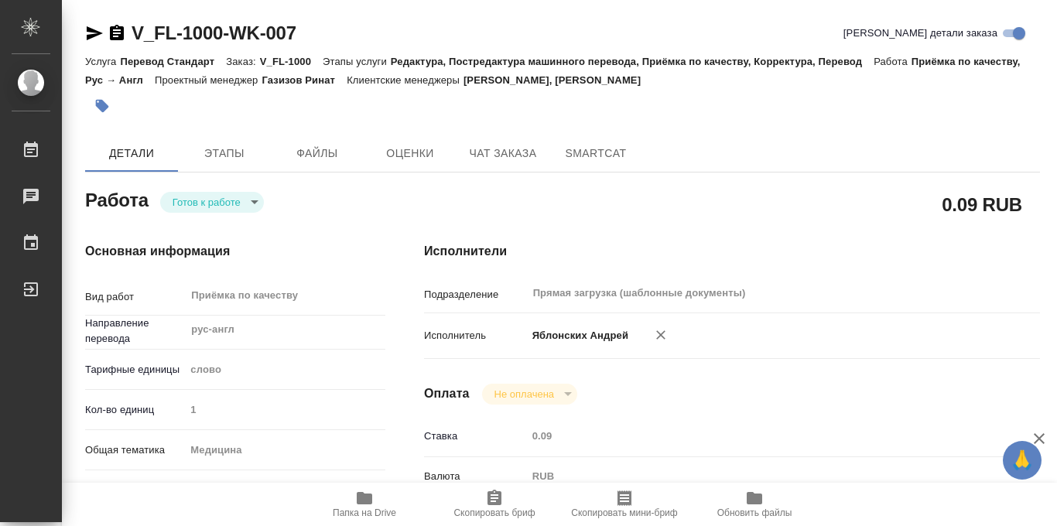
type textarea "x"
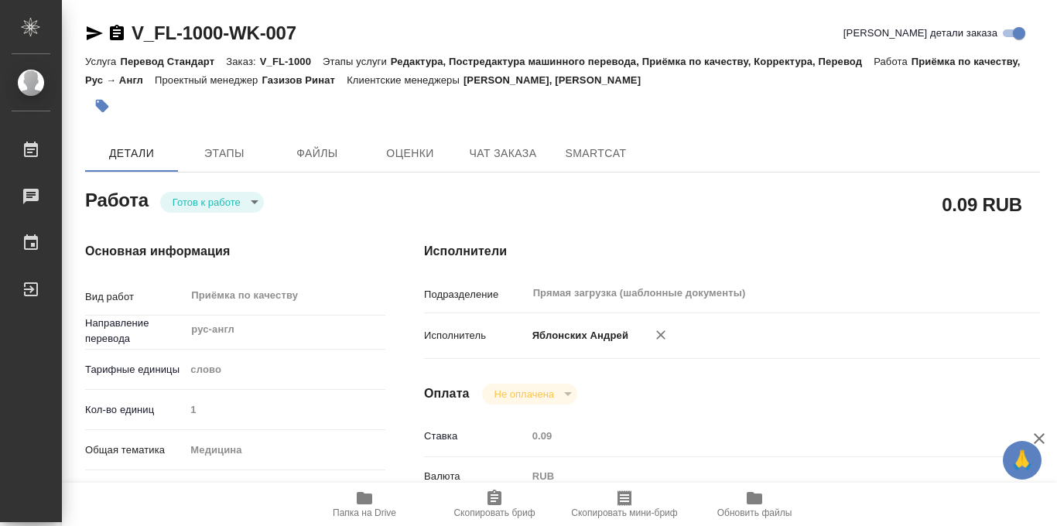
type textarea "x"
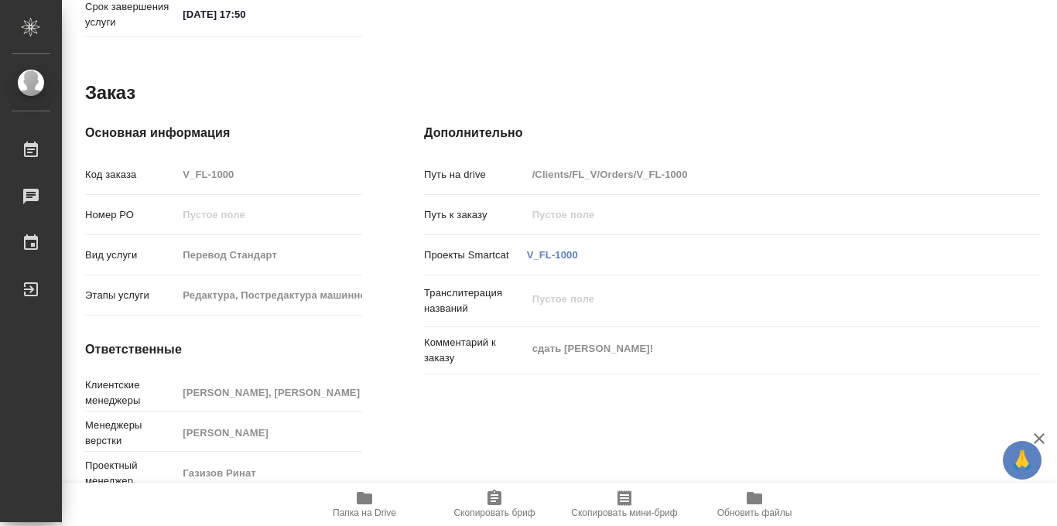
scroll to position [825, 0]
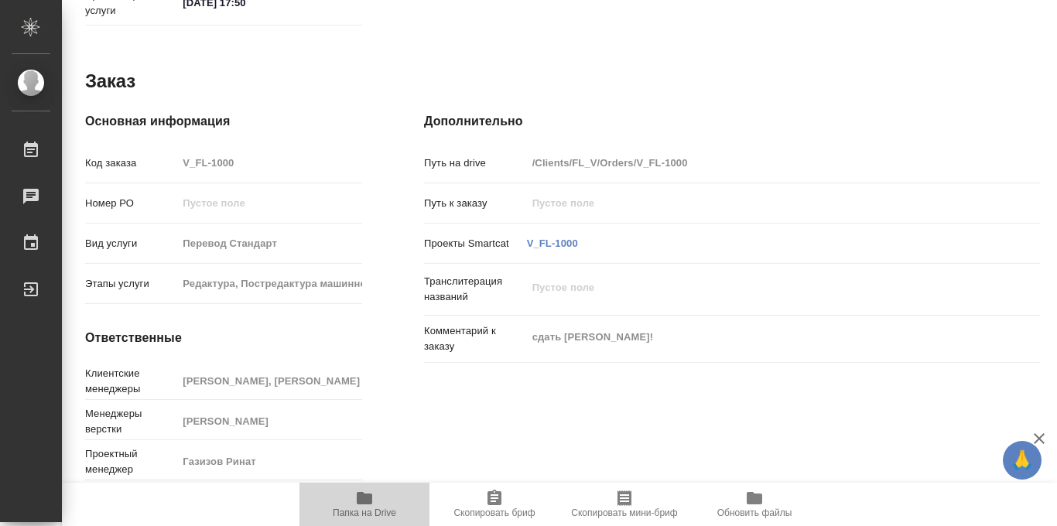
click at [351, 502] on span "Папка на Drive" at bounding box center [364, 503] width 111 height 29
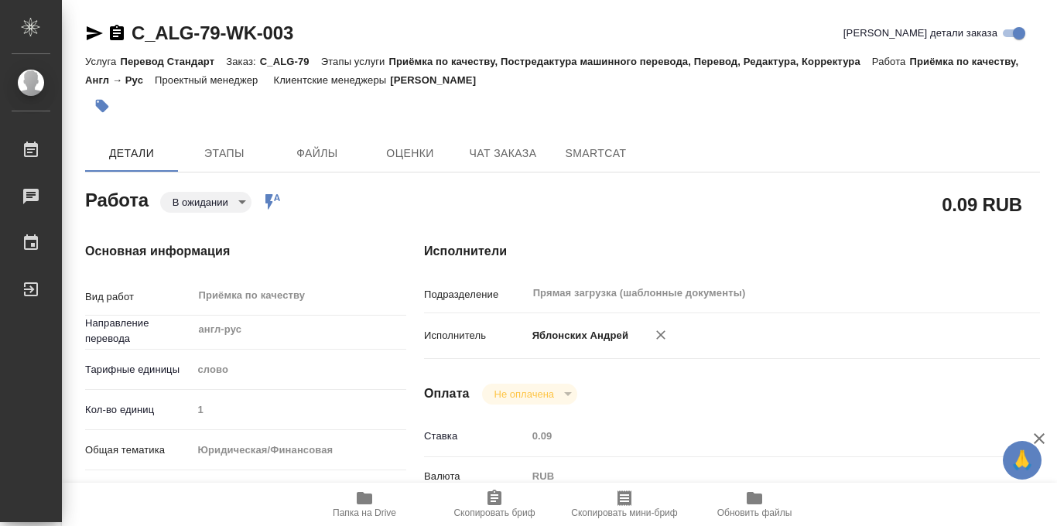
scroll to position [825, 0]
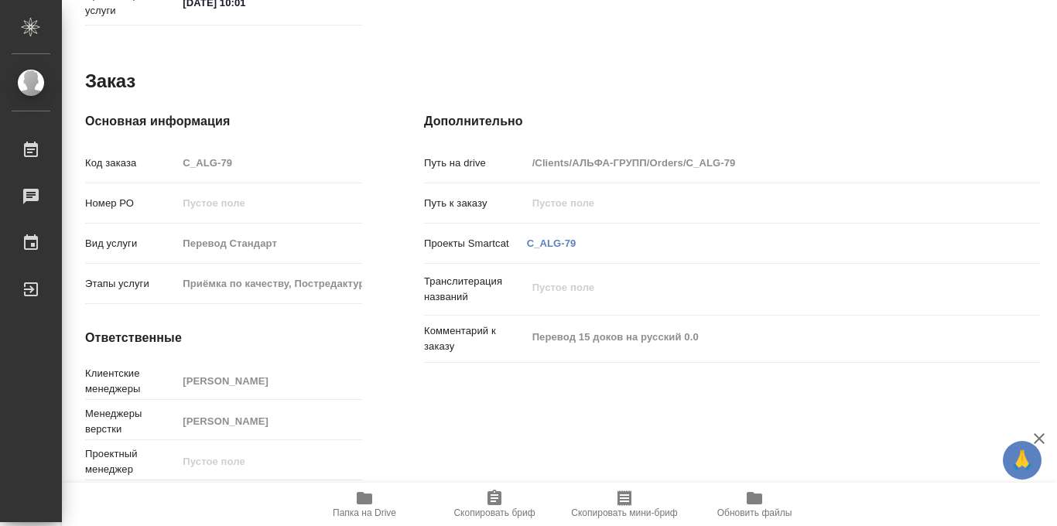
click at [367, 505] on icon "button" at bounding box center [364, 498] width 19 height 19
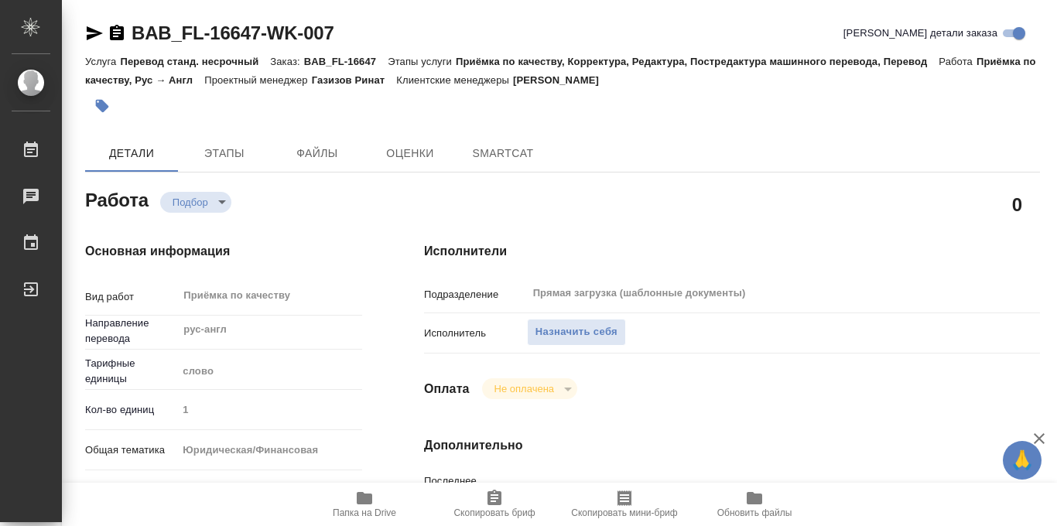
type textarea "x"
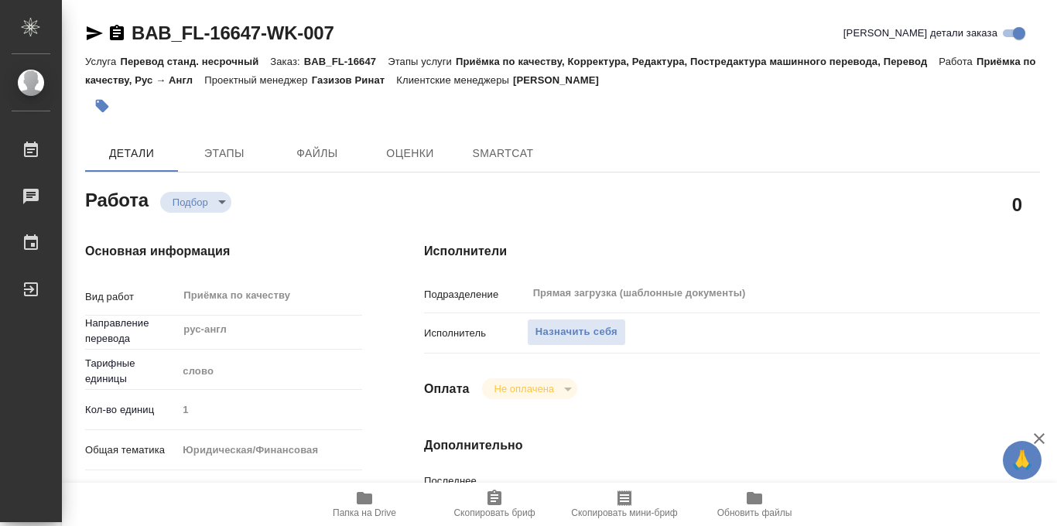
type textarea "x"
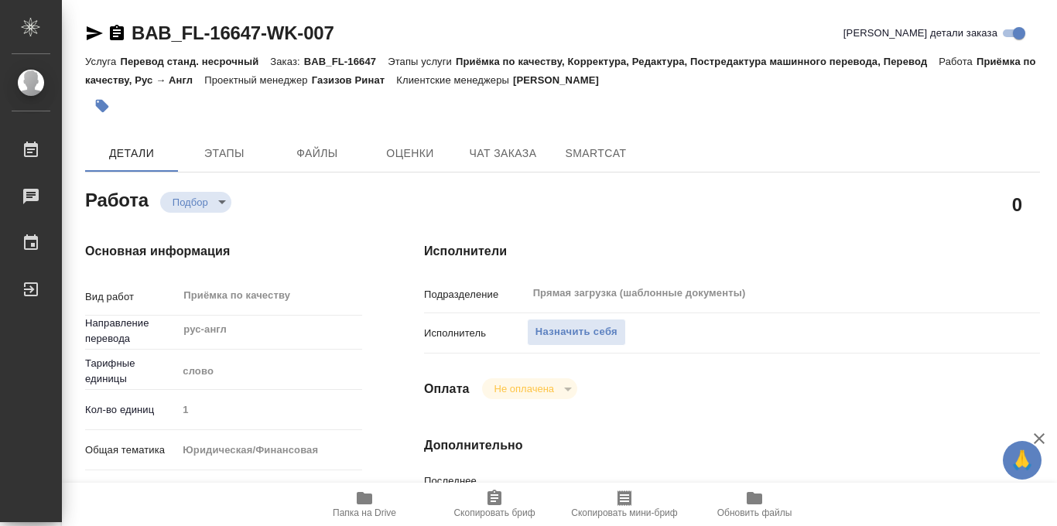
type textarea "x"
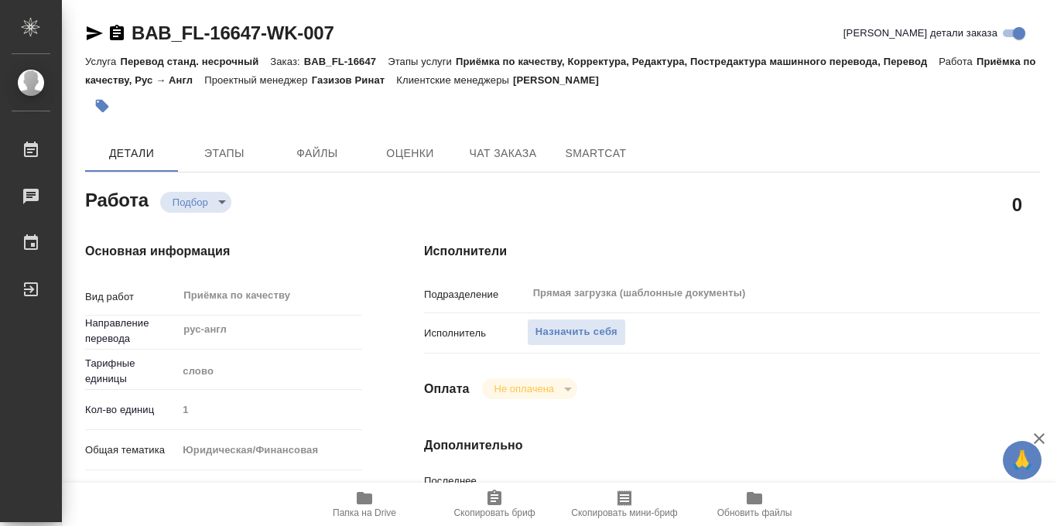
type textarea "x"
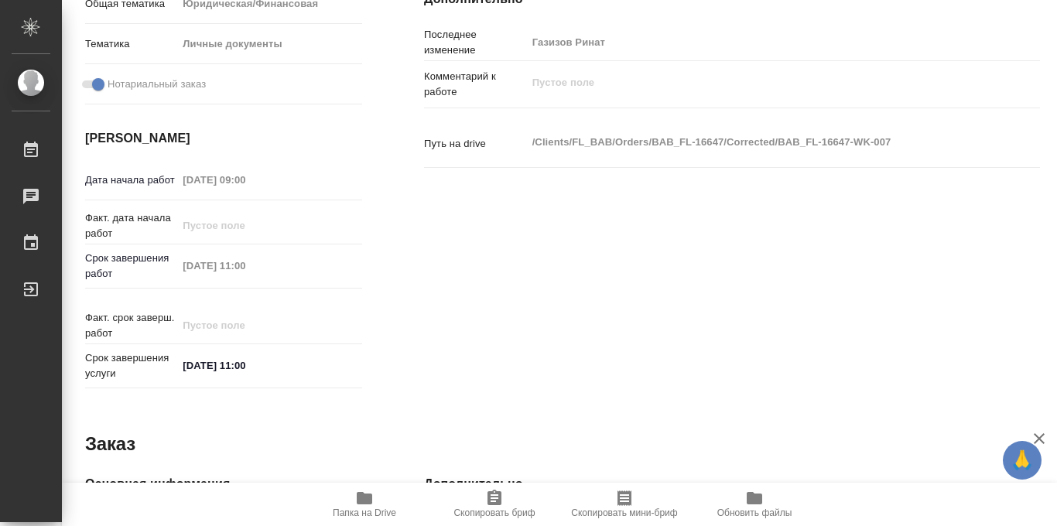
scroll to position [825, 0]
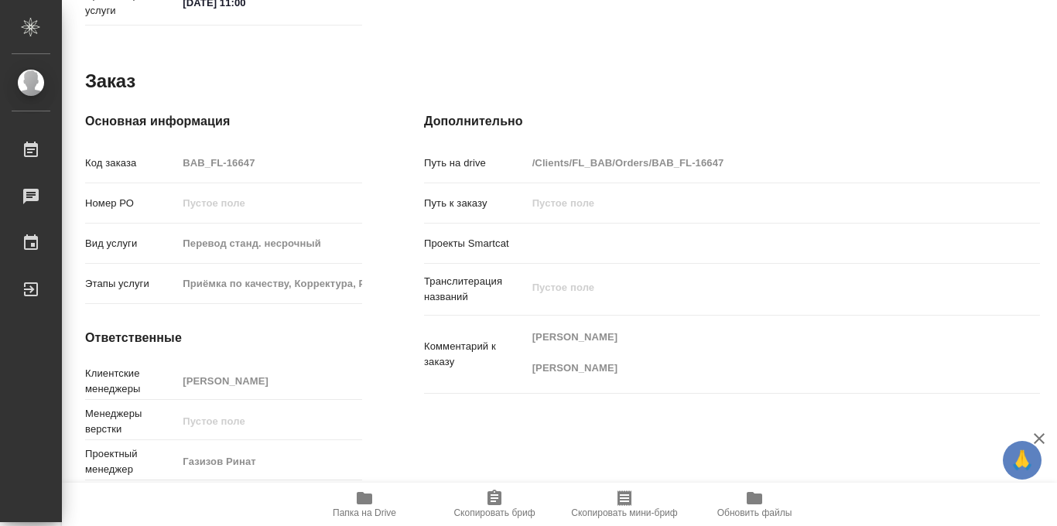
click at [355, 508] on span "Папка на Drive" at bounding box center [364, 513] width 63 height 11
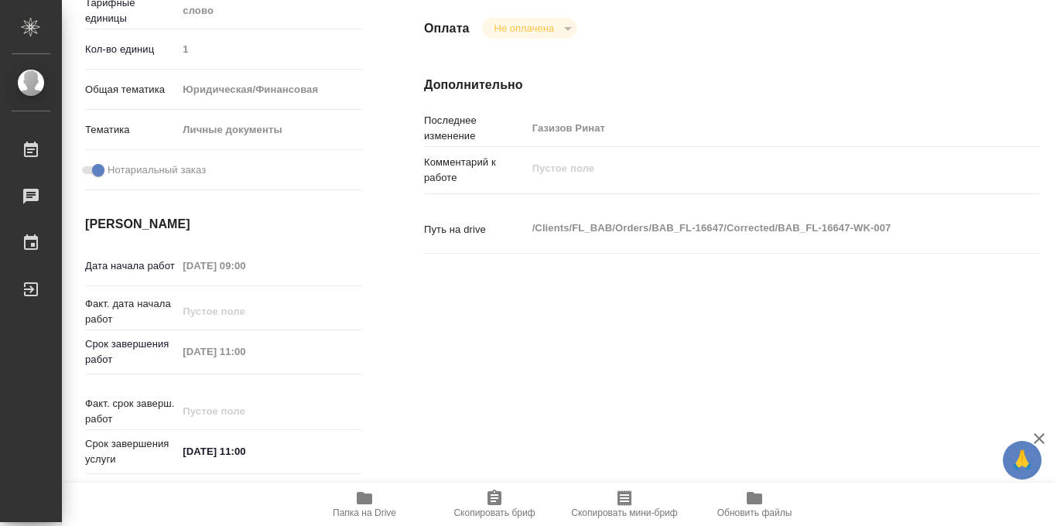
scroll to position [41, 0]
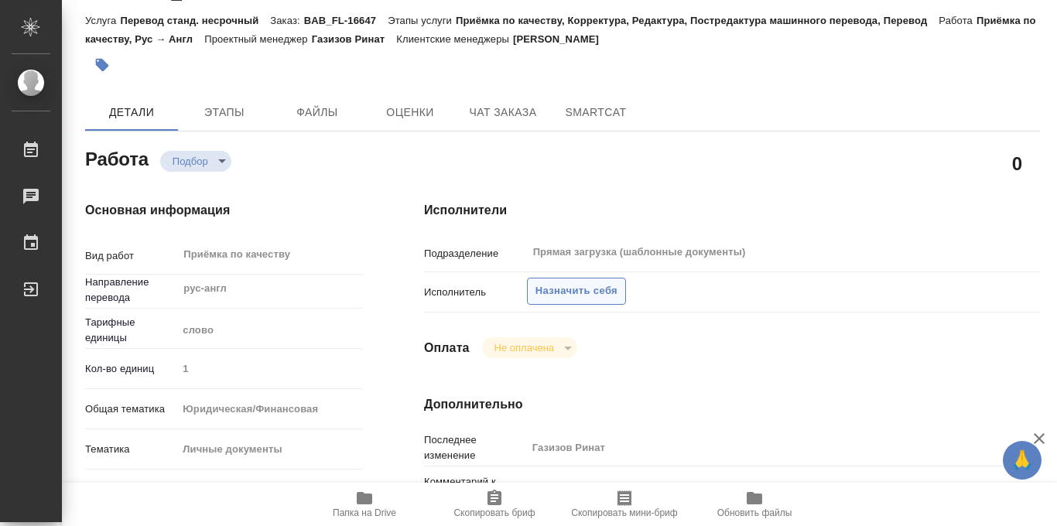
click at [574, 294] on span "Назначить себя" at bounding box center [577, 292] width 82 height 18
